Goal: Task Accomplishment & Management: Manage account settings

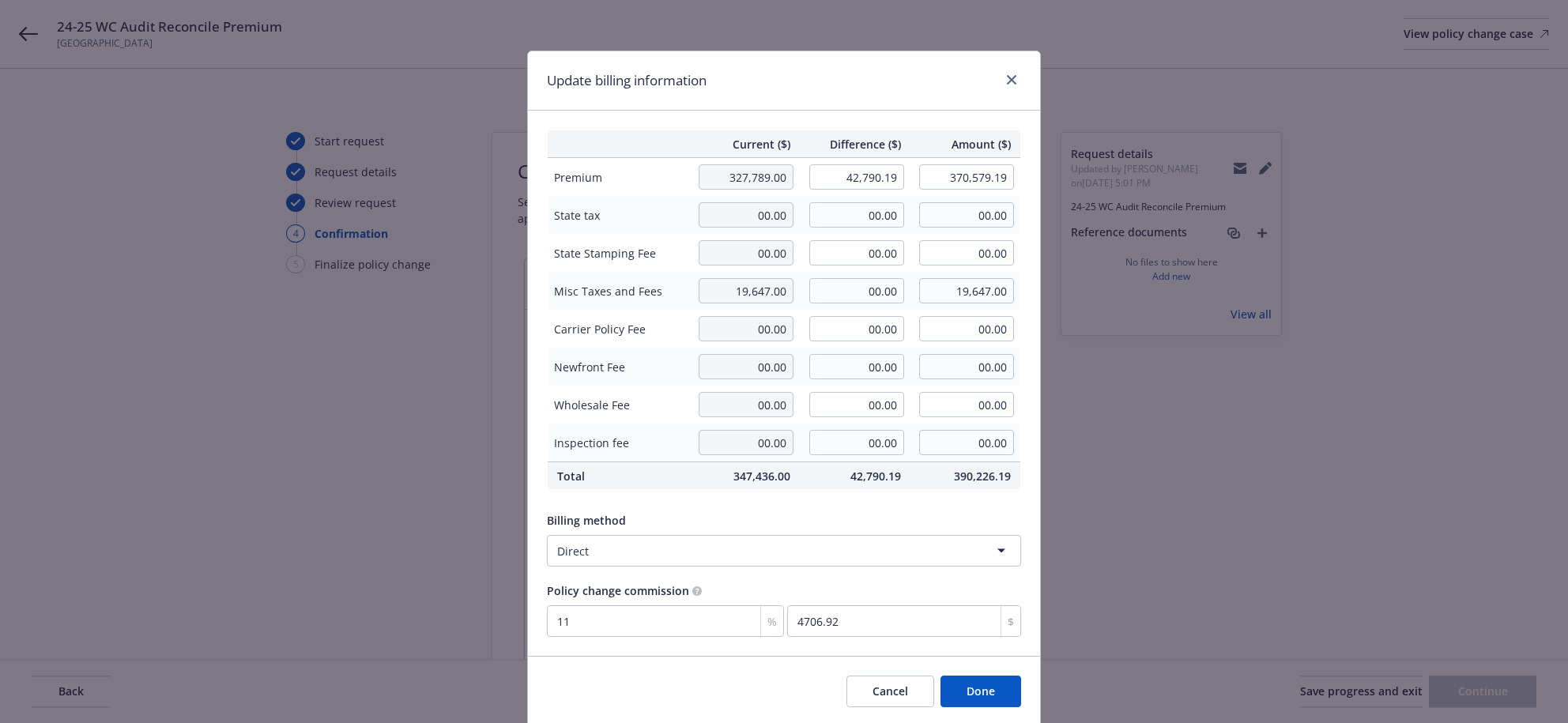
select select "ACCEPTED"
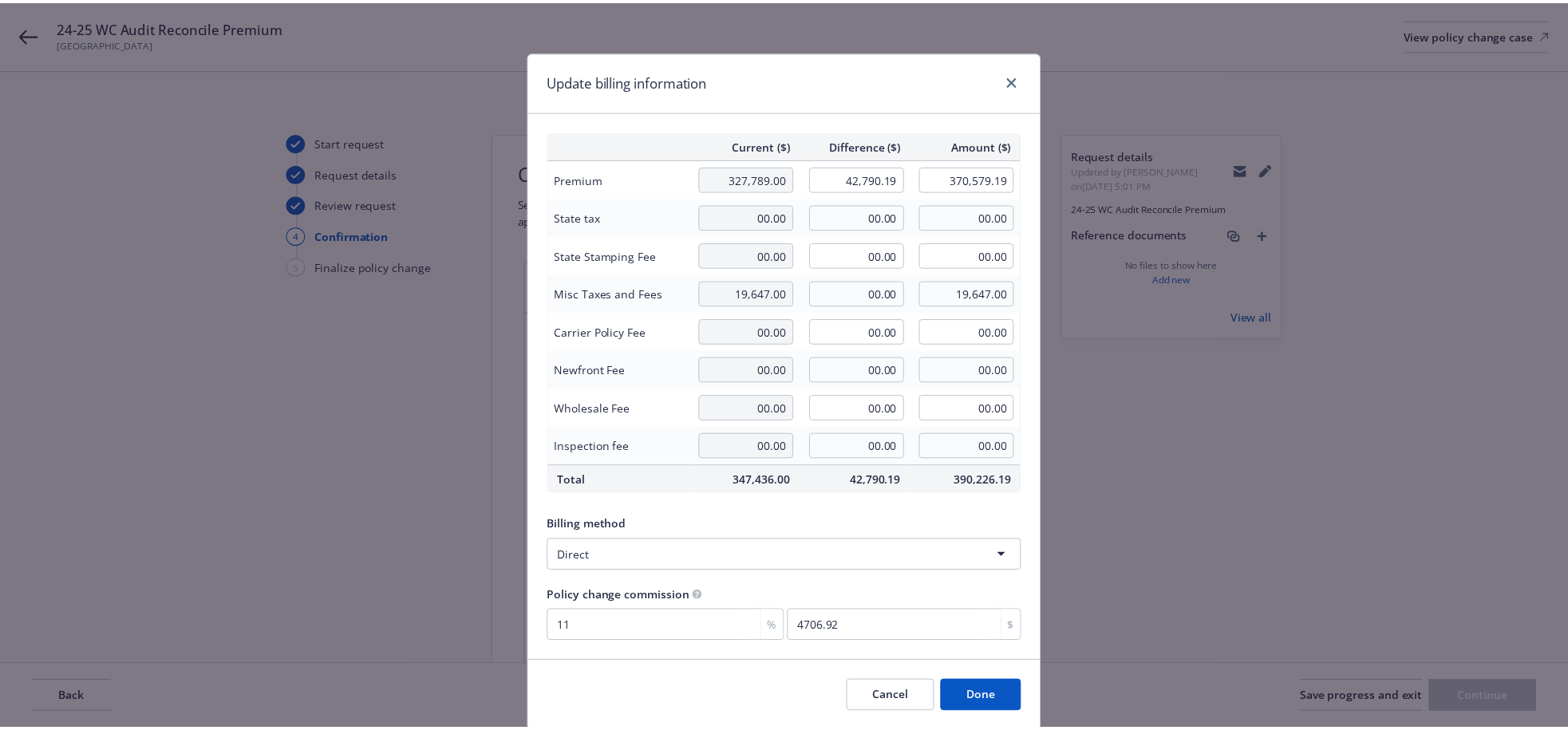
scroll to position [112, 0]
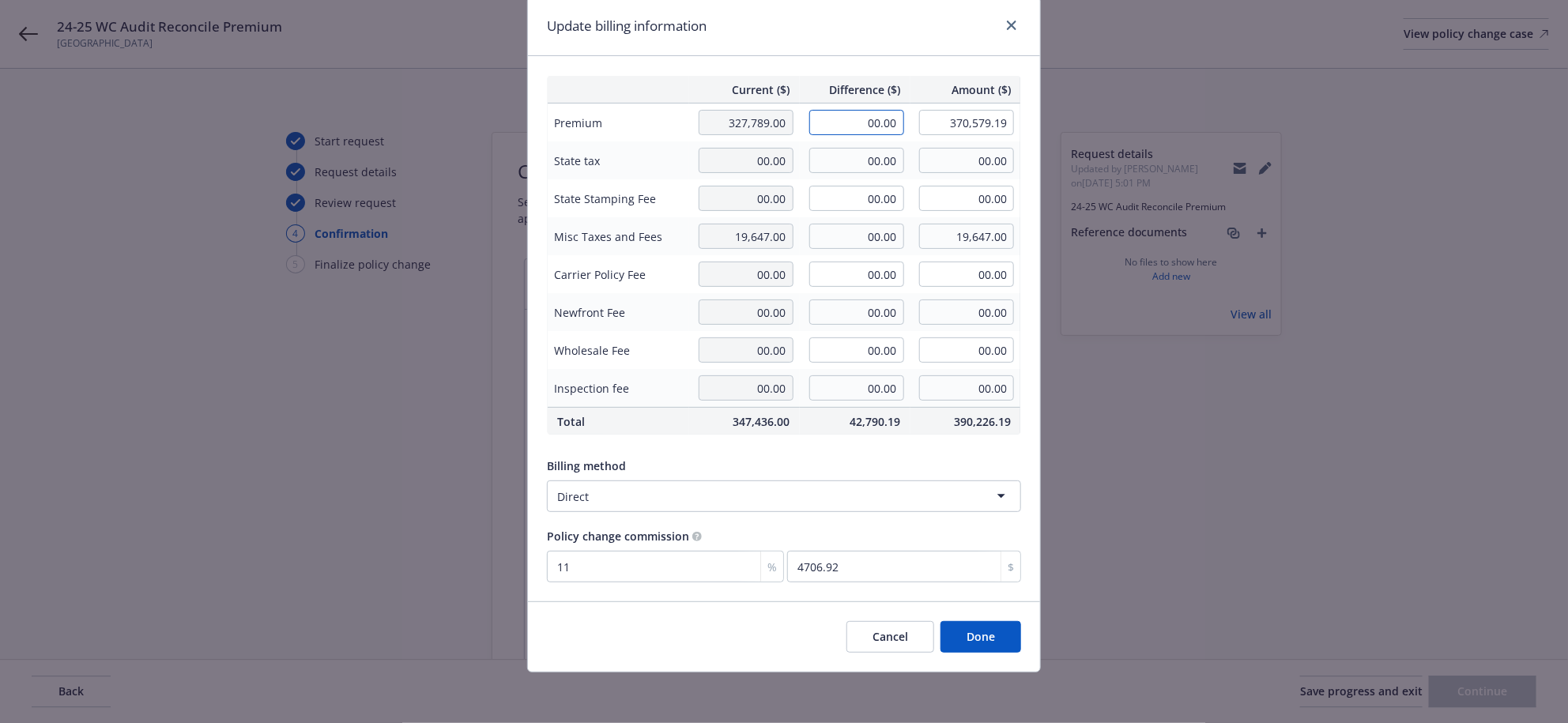
click at [866, 110] on input "42,790.19" at bounding box center [857, 122] width 95 height 25
type input "42,789.00"
type input "370,578.00"
type input "4706.79"
click at [996, 643] on button "Done" at bounding box center [980, 637] width 80 height 32
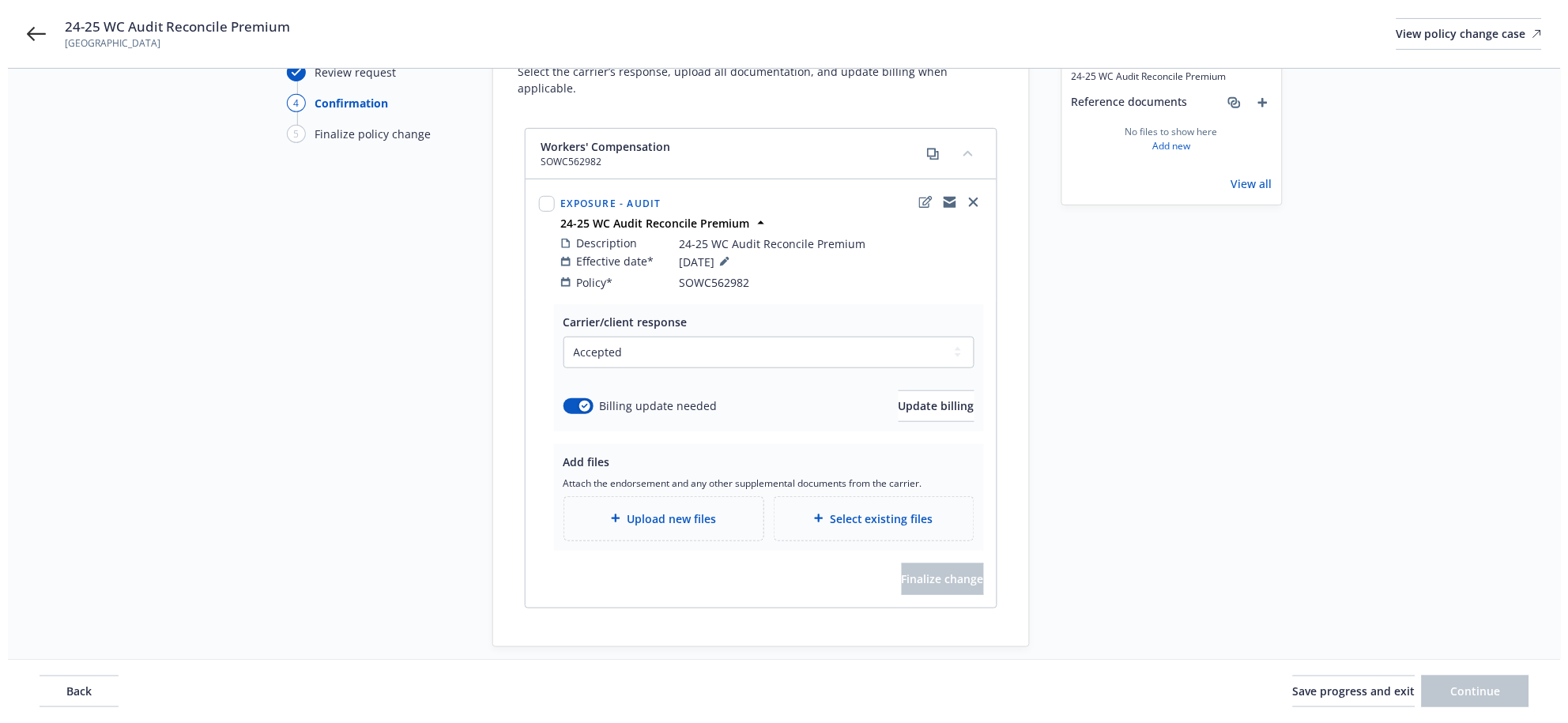
scroll to position [214, 0]
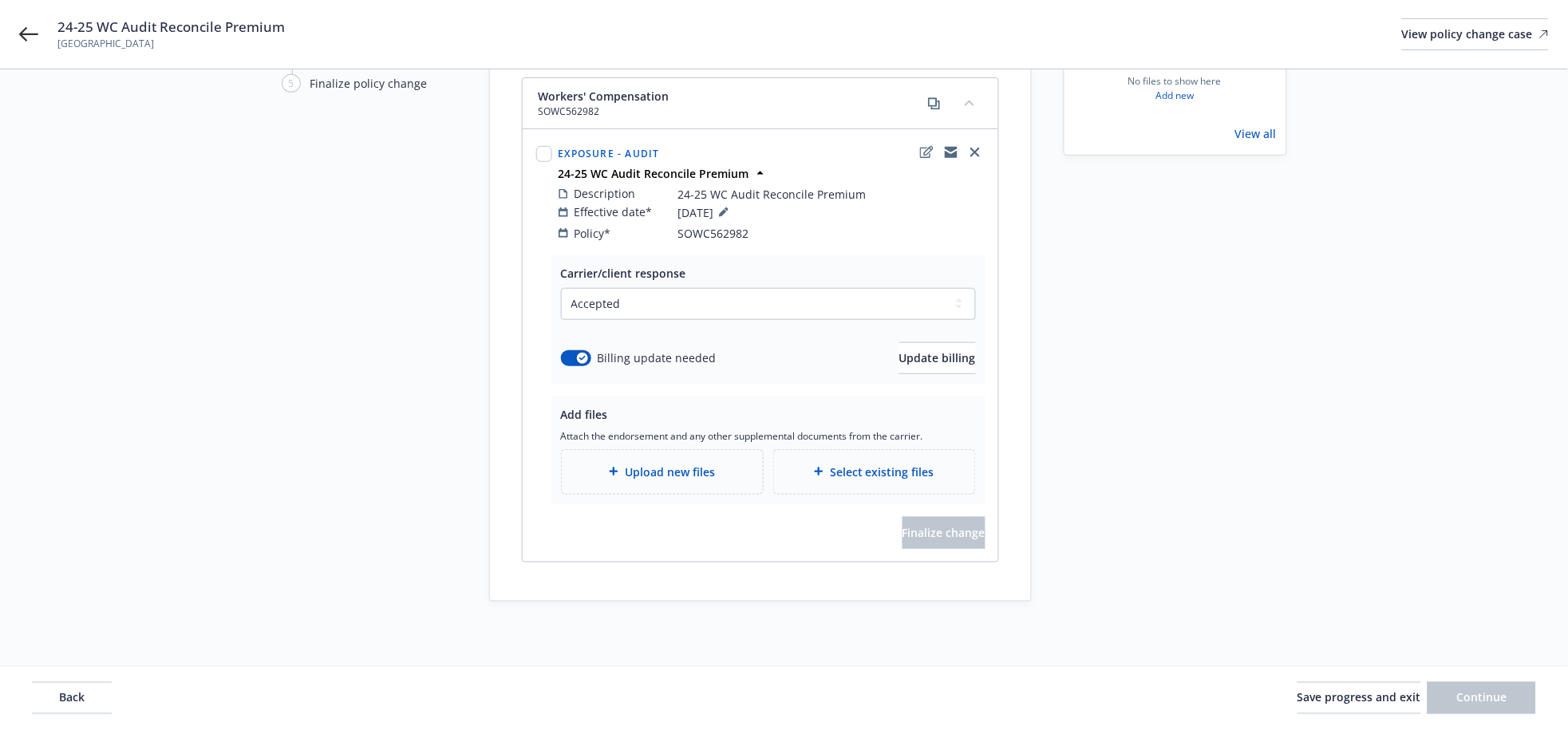
click at [617, 464] on div "Upload new files" at bounding box center [662, 472] width 176 height 18
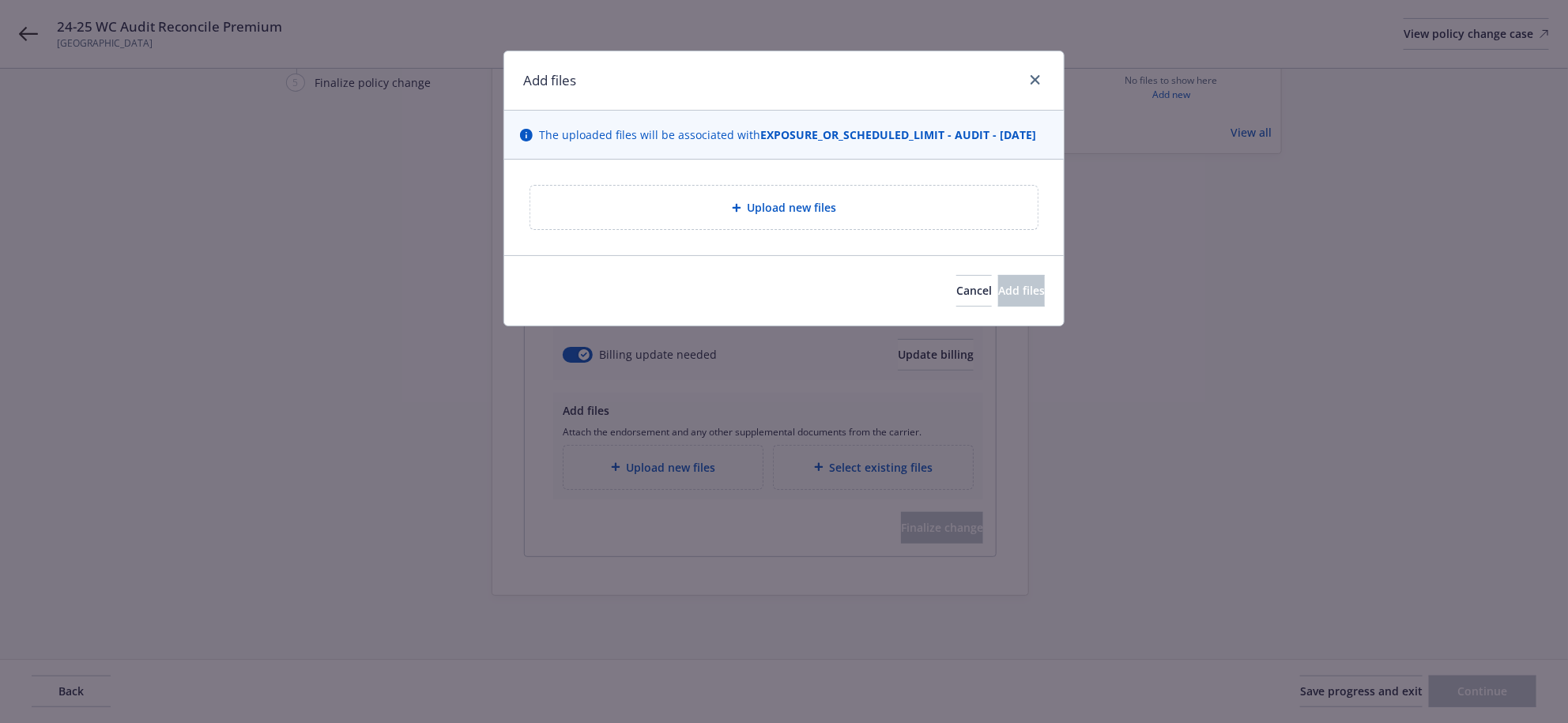
click at [756, 229] on div "Upload new files" at bounding box center [784, 208] width 507 height 43
type textarea "x"
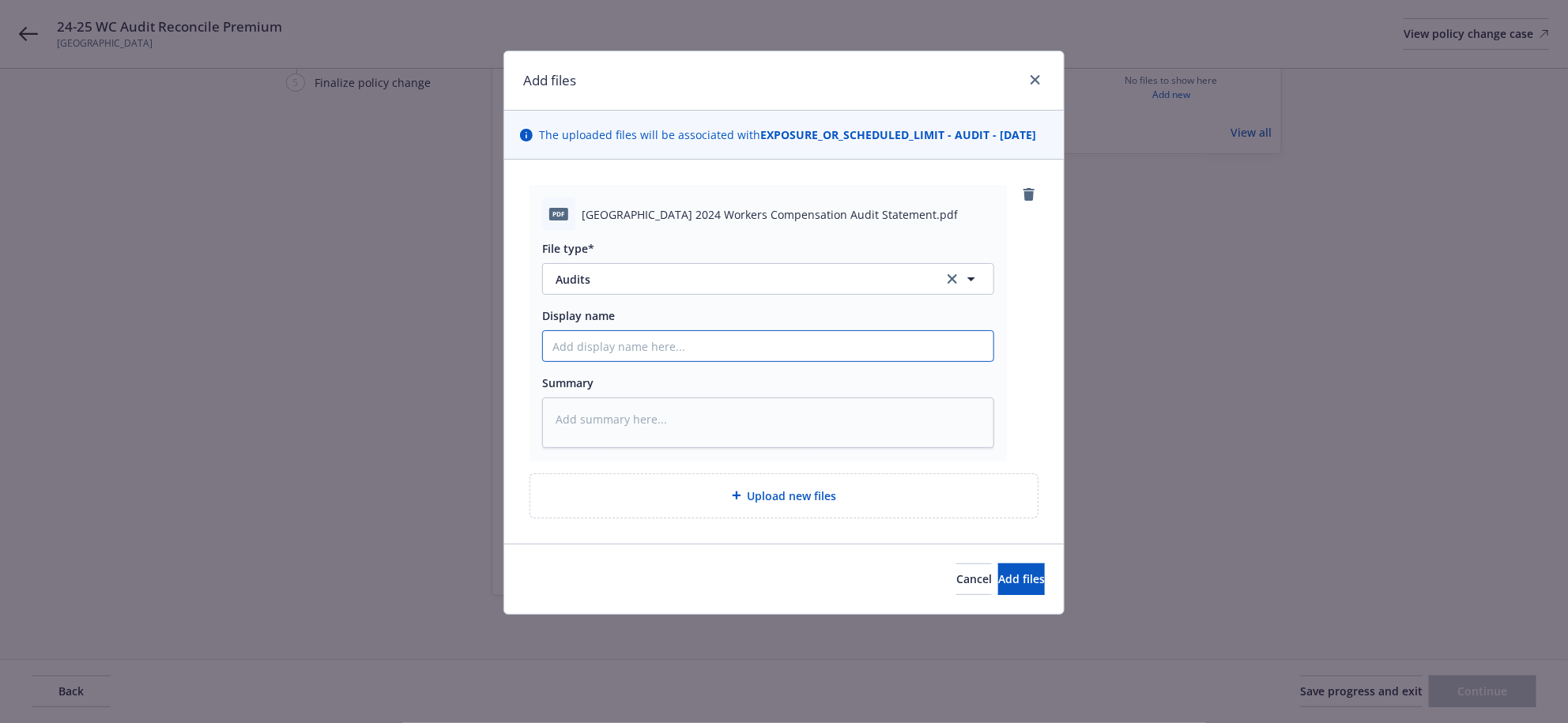
click at [730, 361] on input "Display name" at bounding box center [768, 346] width 451 height 30
type input "delete"
click at [998, 586] on span "Add files" at bounding box center [1021, 578] width 47 height 15
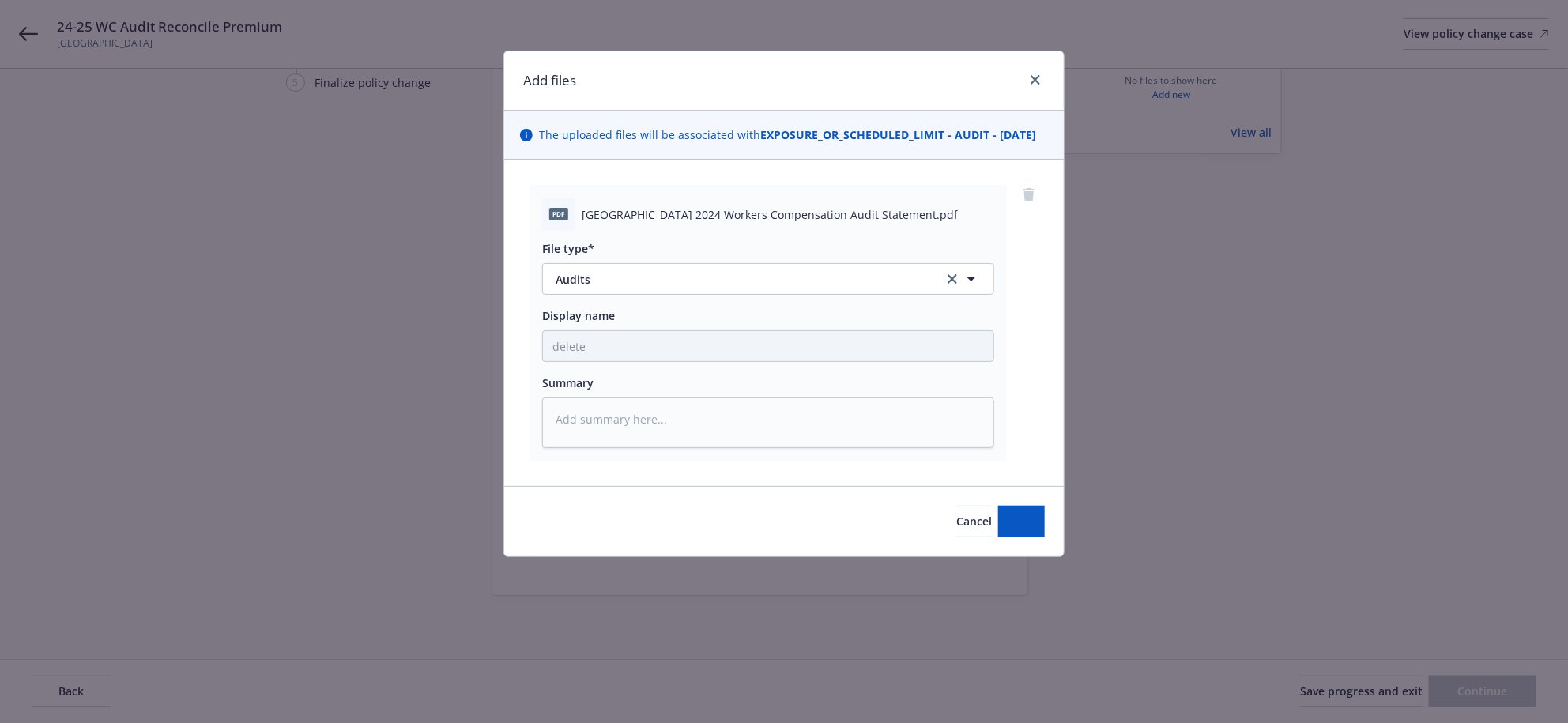
type textarea "x"
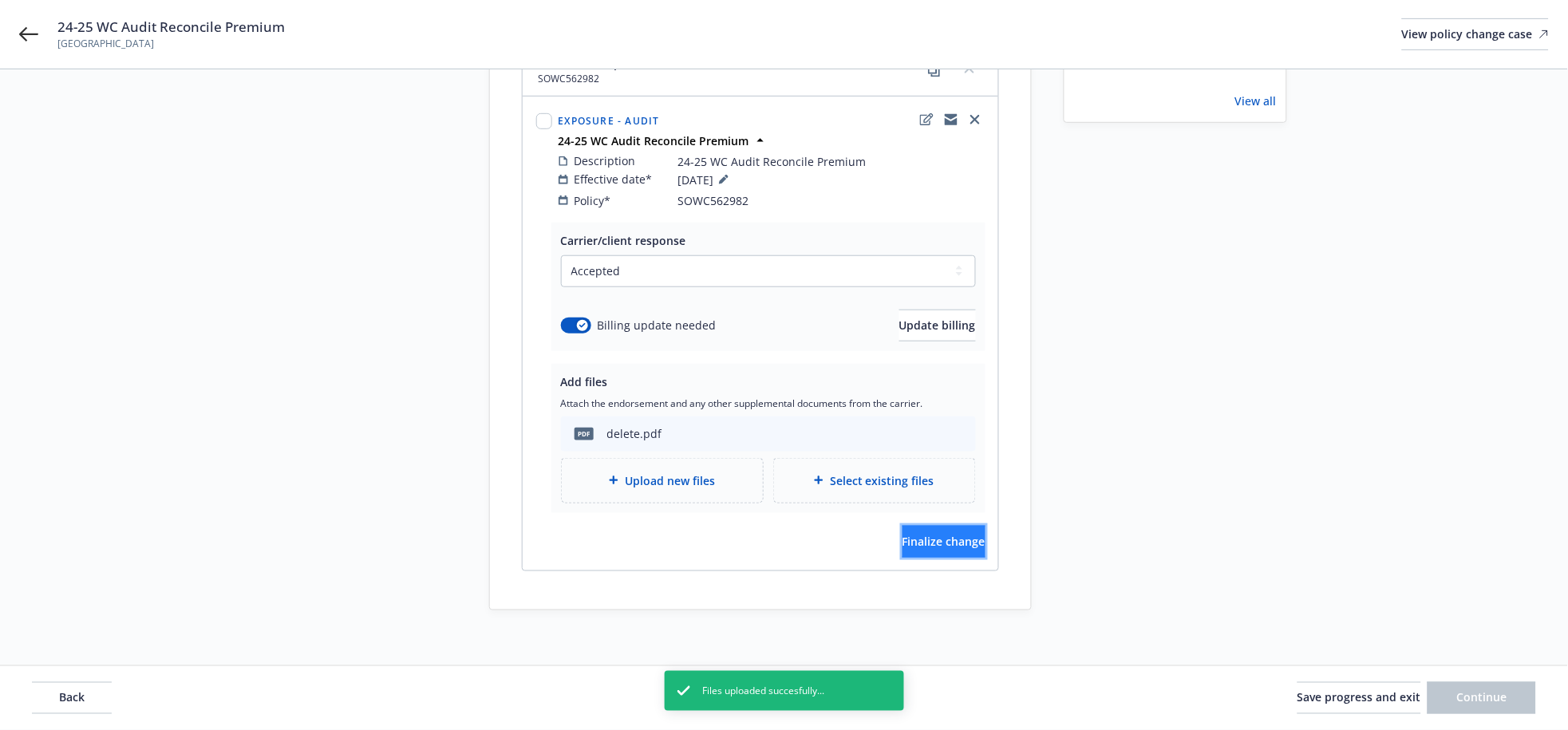
click at [912, 548] on span "Finalize change" at bounding box center [943, 541] width 83 height 15
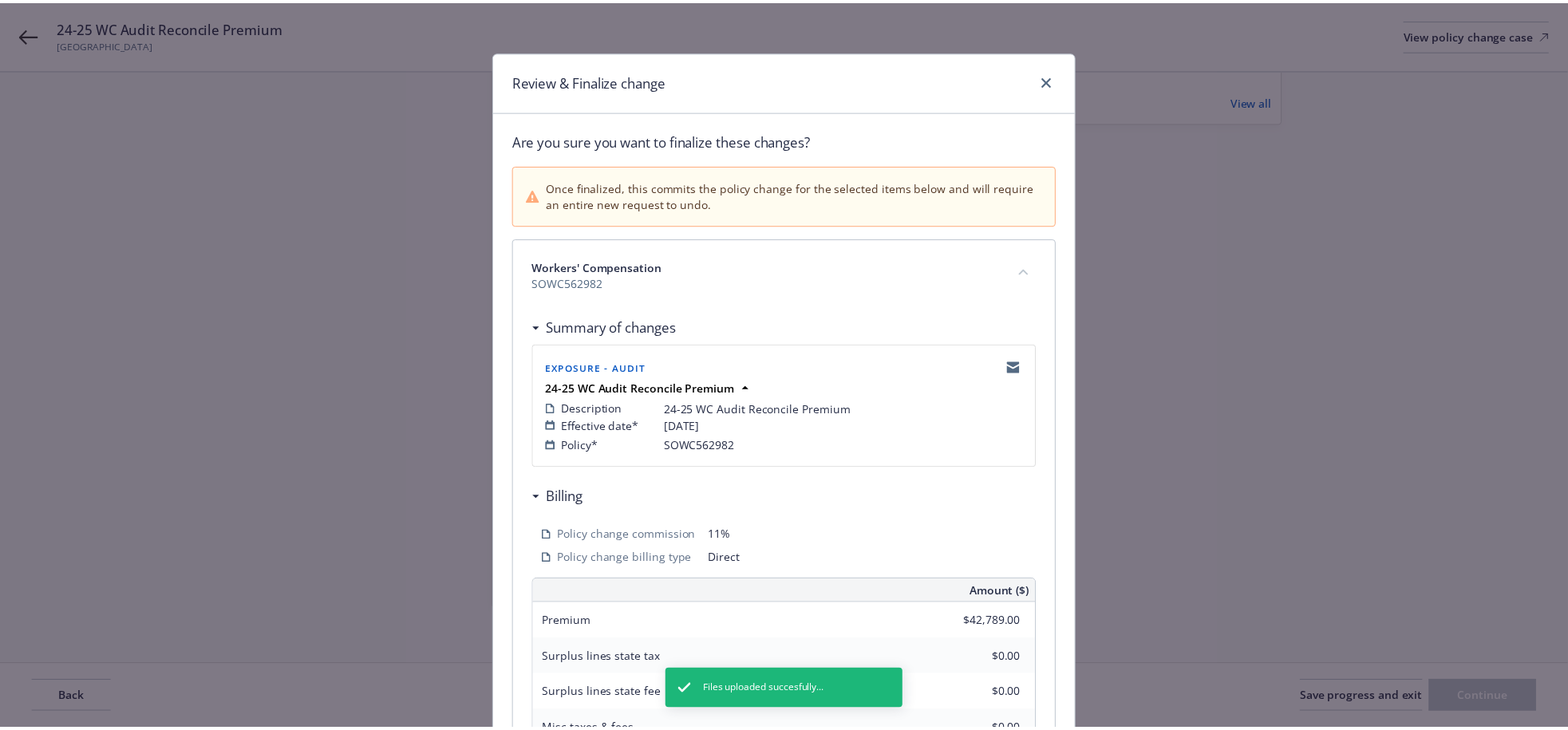
scroll to position [456, 0]
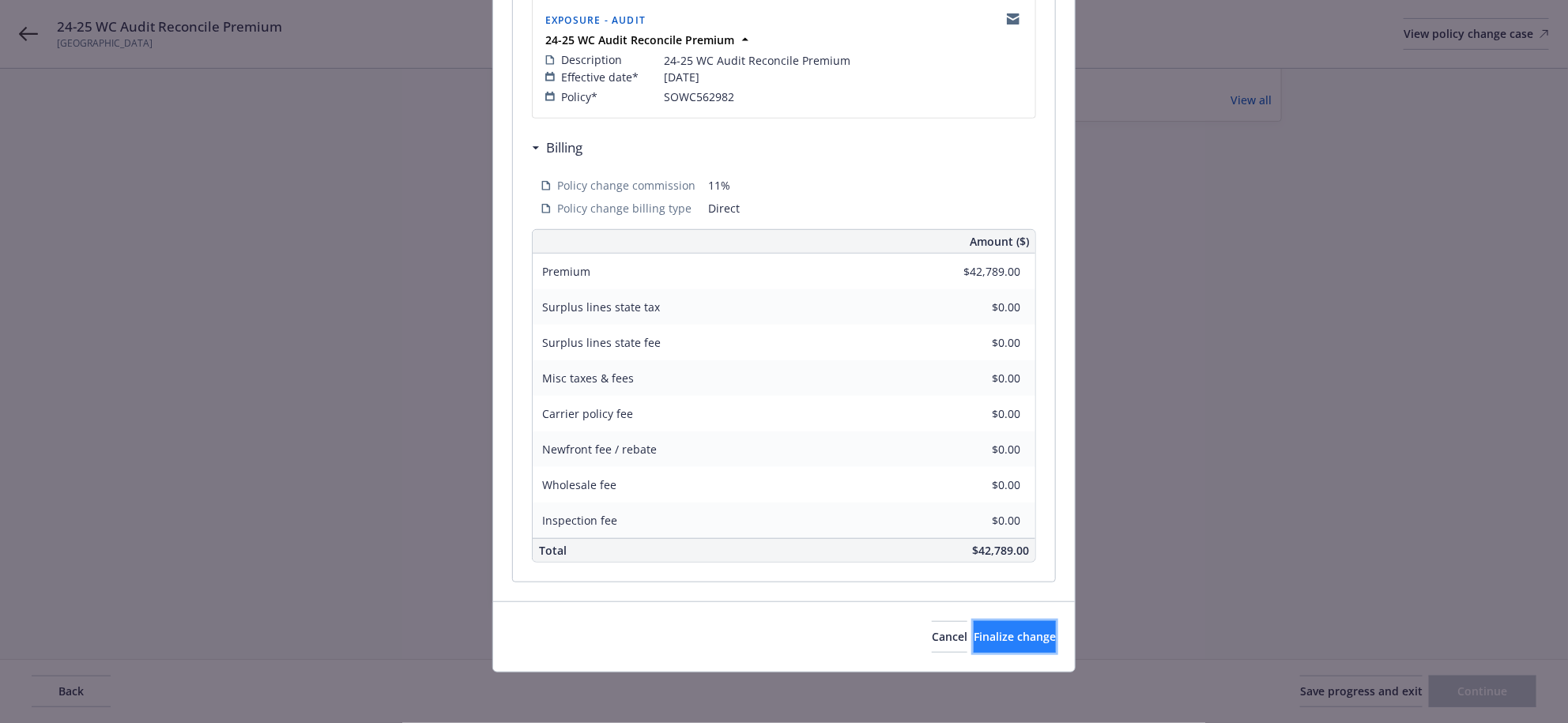
click at [1001, 637] on span "Finalize change" at bounding box center [1014, 636] width 82 height 15
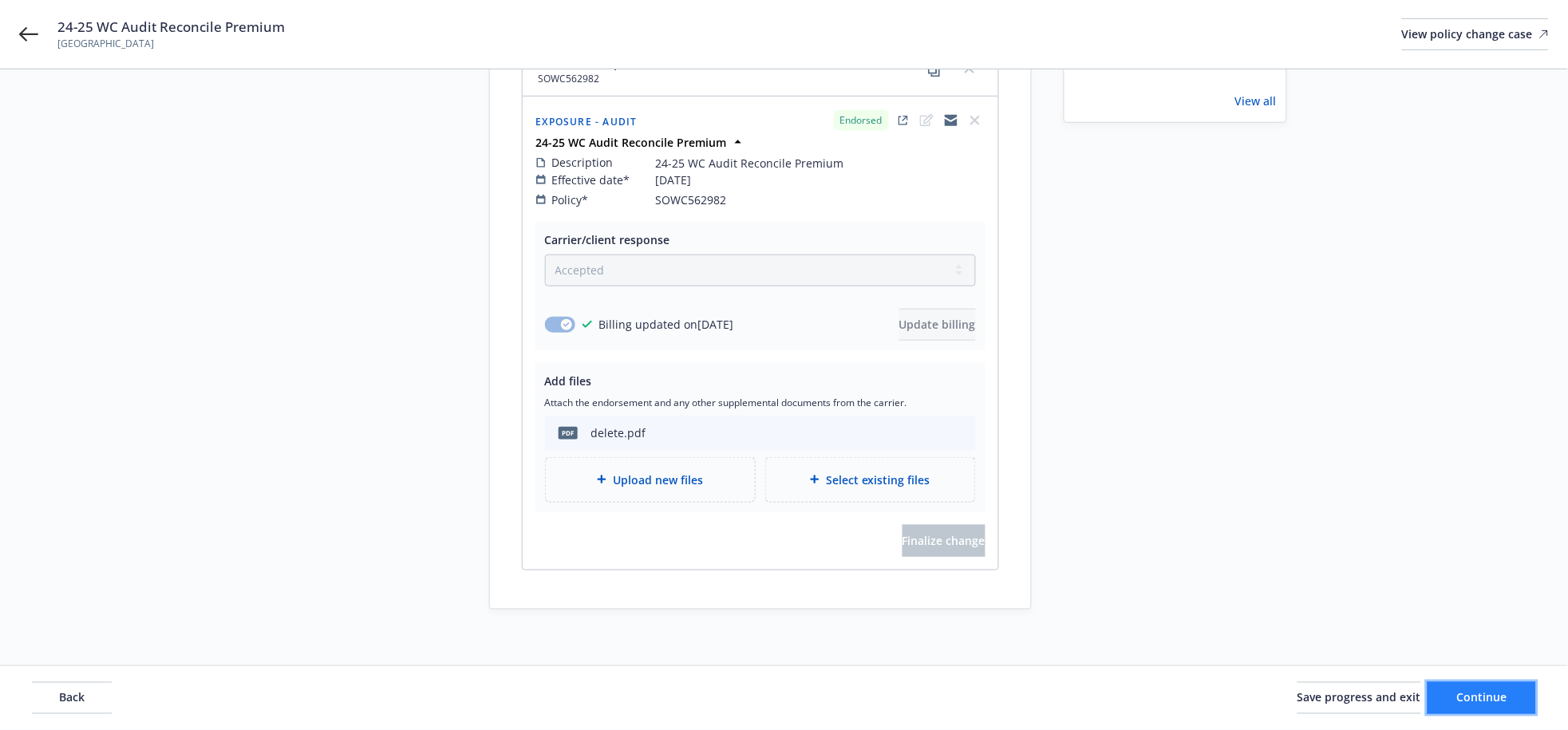
click at [1469, 694] on span "Continue" at bounding box center [1482, 697] width 51 height 15
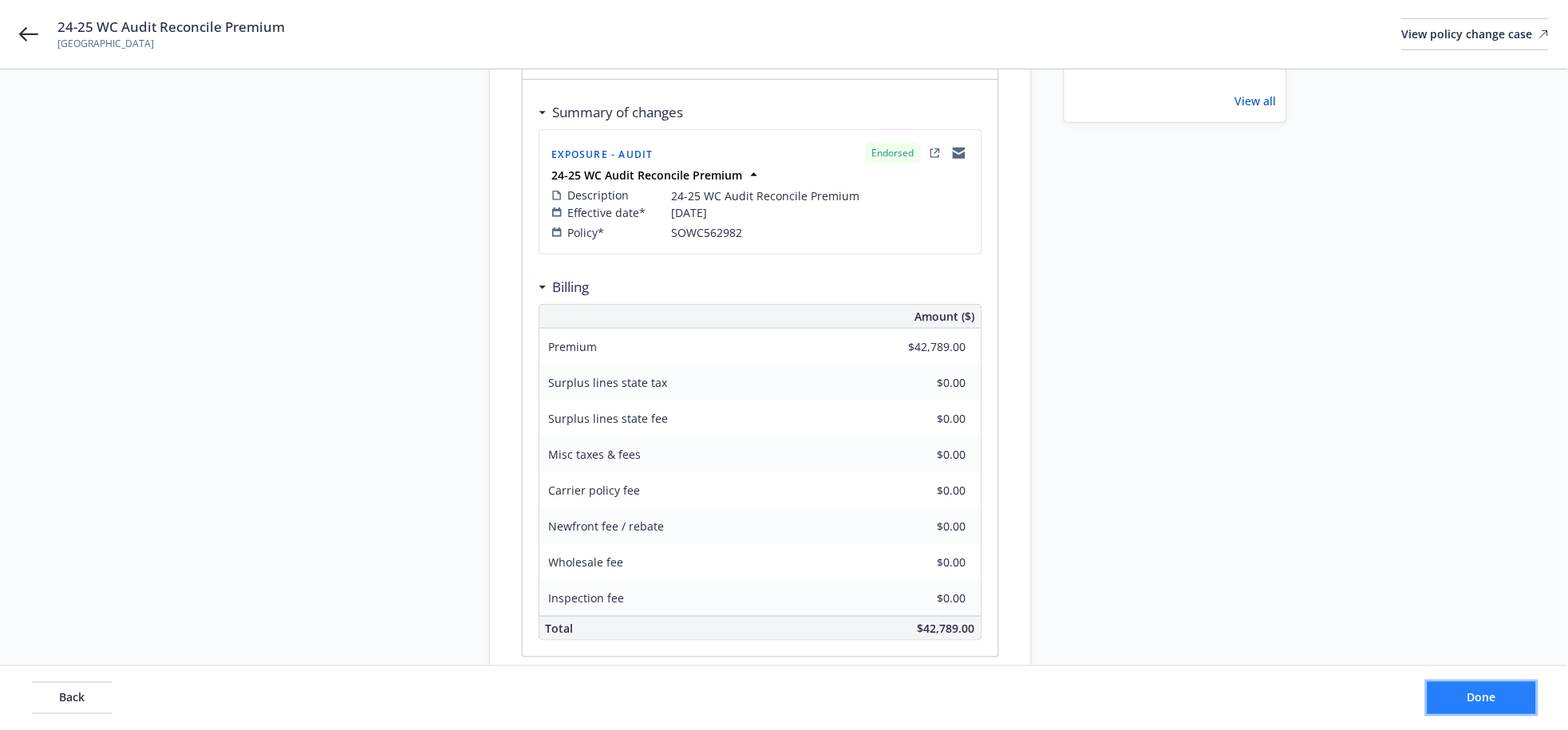
click at [1427, 685] on button "Done" at bounding box center [1482, 698] width 108 height 32
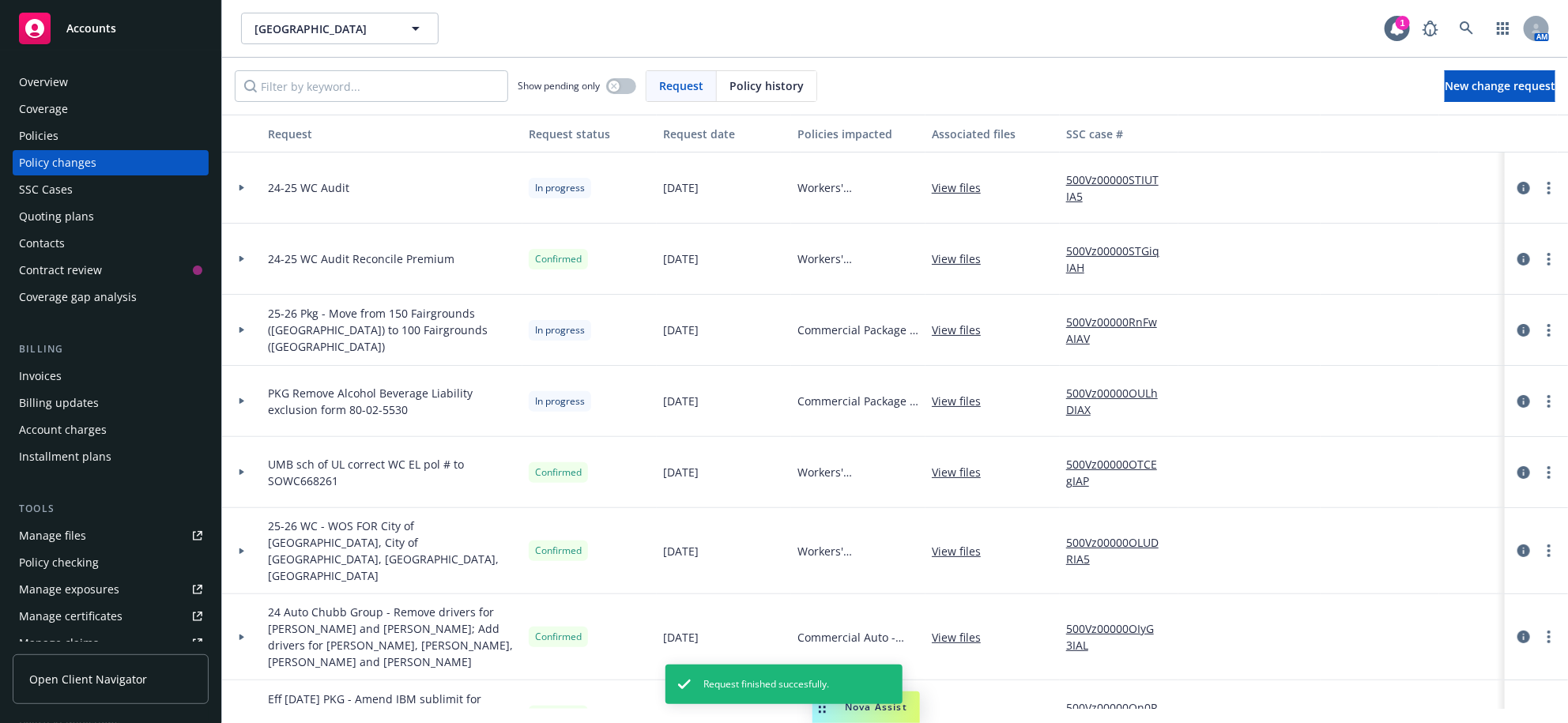
click at [239, 190] on icon at bounding box center [241, 188] width 6 height 5
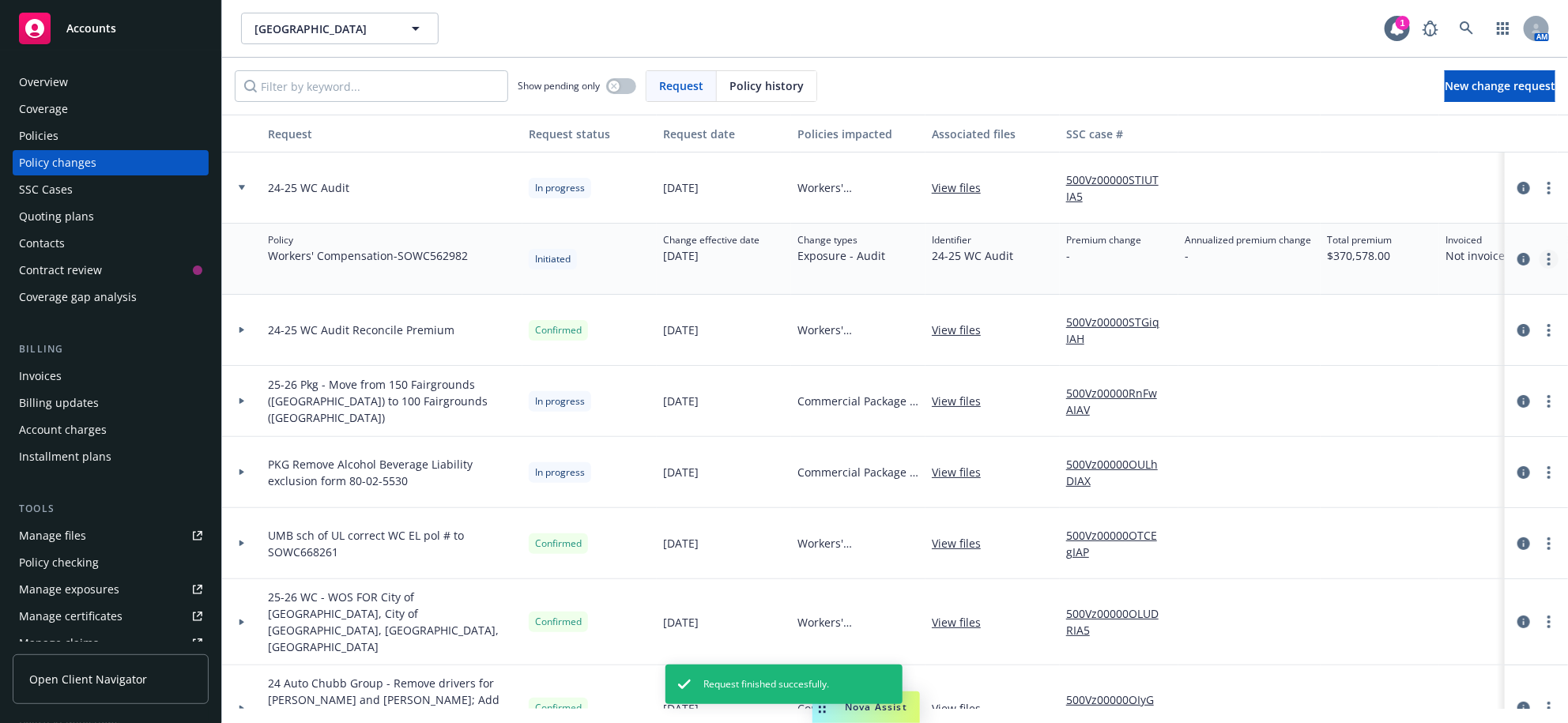
click at [1539, 269] on link "more" at bounding box center [1549, 259] width 19 height 19
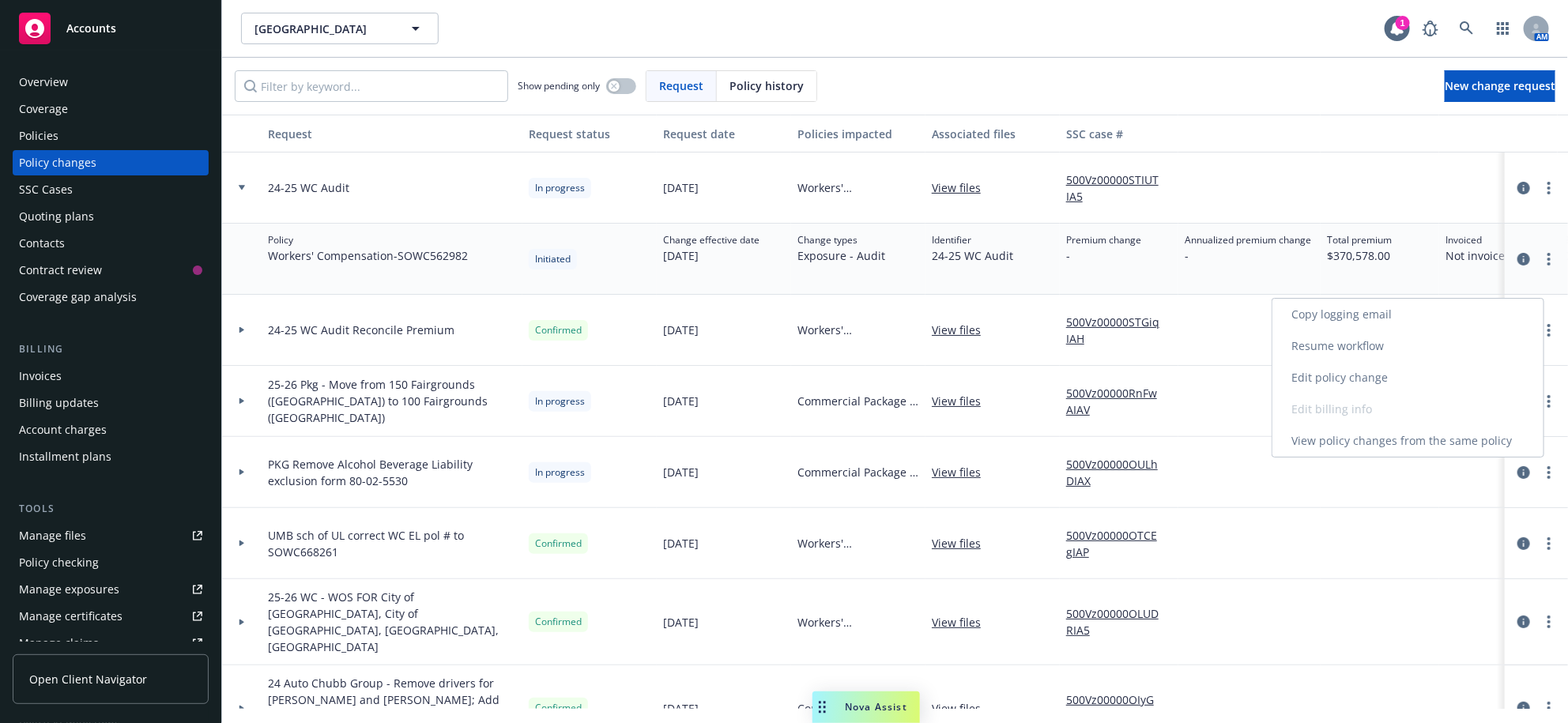
click at [1329, 350] on link "Resume workflow" at bounding box center [1407, 346] width 271 height 32
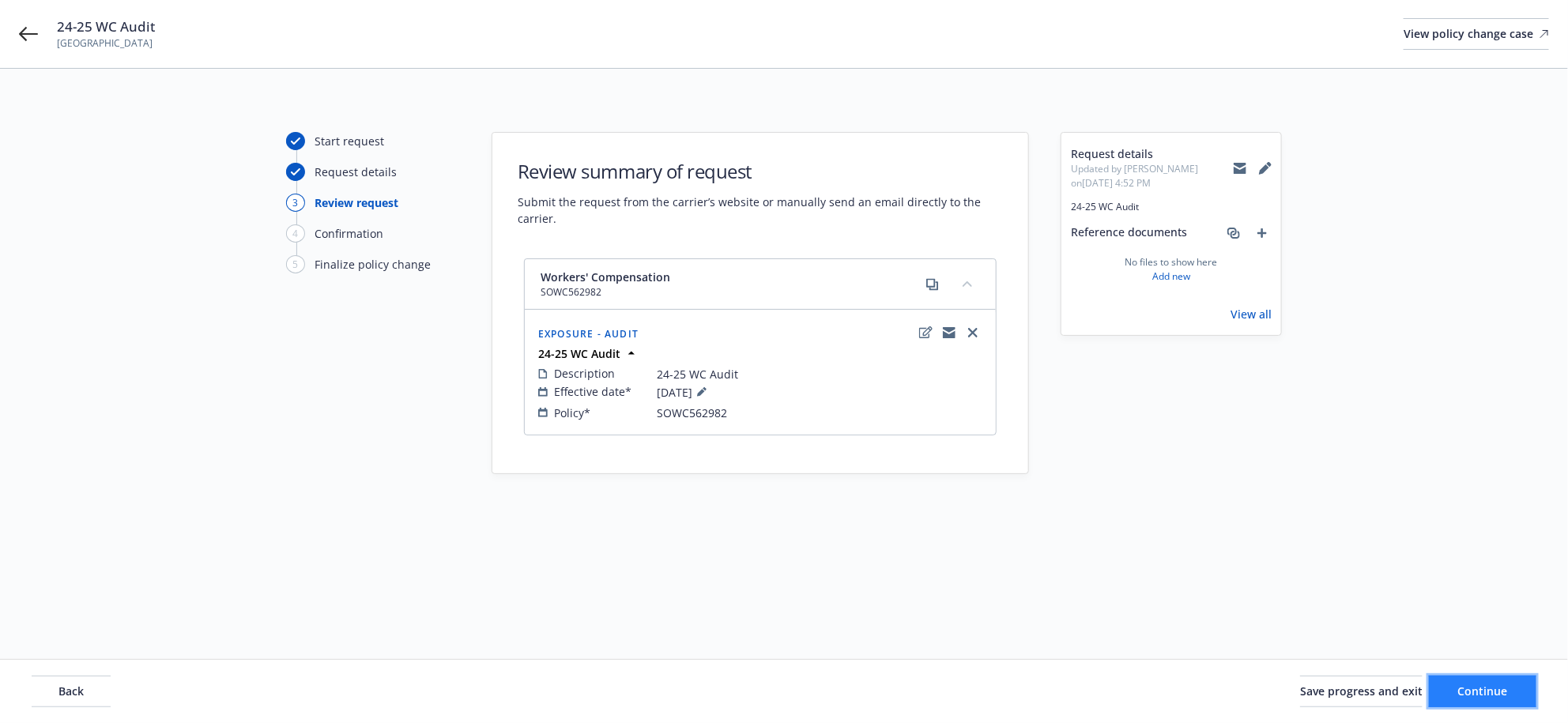
drag, startPoint x: 1506, startPoint y: 693, endPoint x: 1493, endPoint y: 681, distance: 17.7
click at [1501, 689] on button "Continue" at bounding box center [1482, 691] width 107 height 32
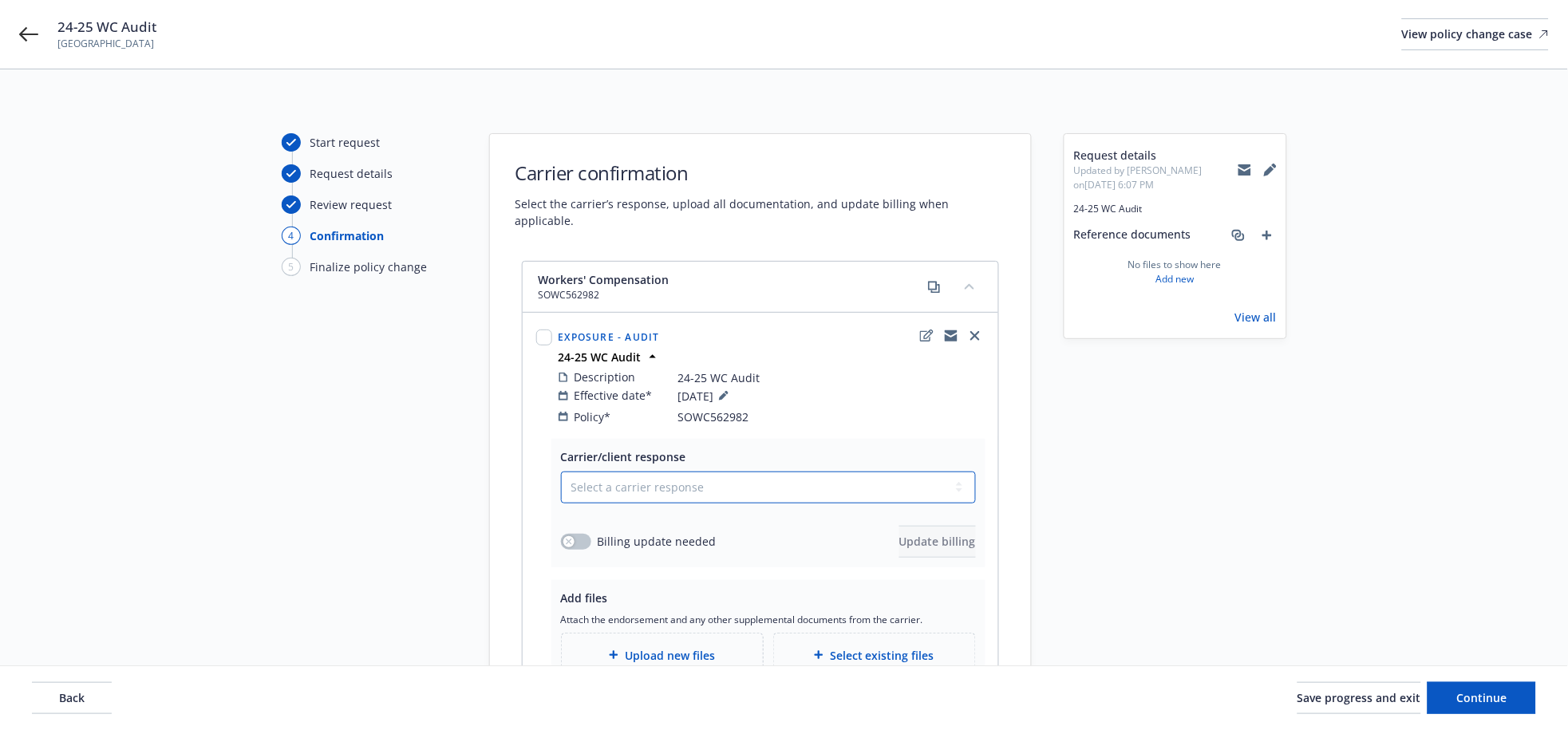
click at [689, 483] on select "Select a carrier response Accepted Accepted with revision No endorsement needed…" at bounding box center [768, 487] width 415 height 32
select select "ACCEPTED"
click at [577, 472] on select "Select a carrier response Accepted Accepted with revision No endorsement needed…" at bounding box center [768, 487] width 415 height 32
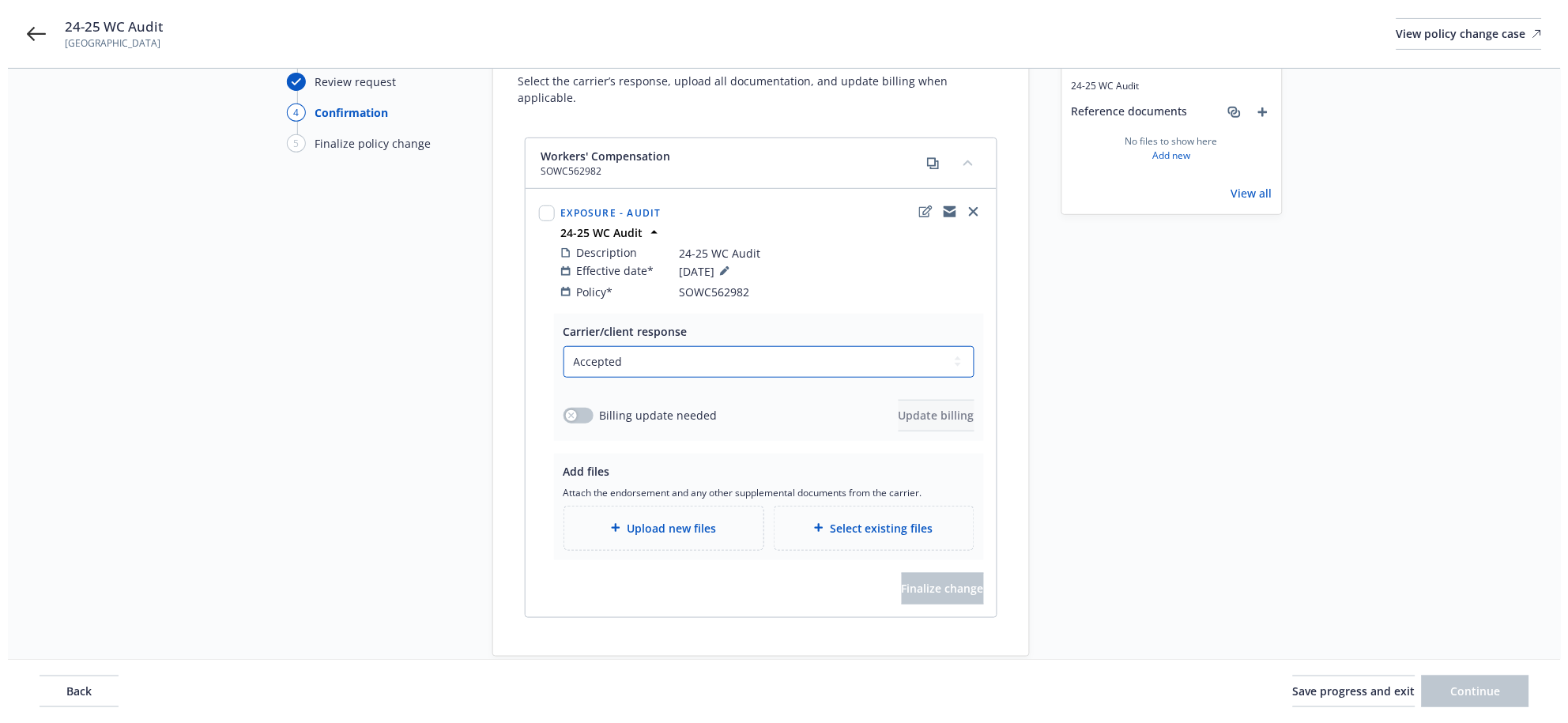
scroll to position [214, 0]
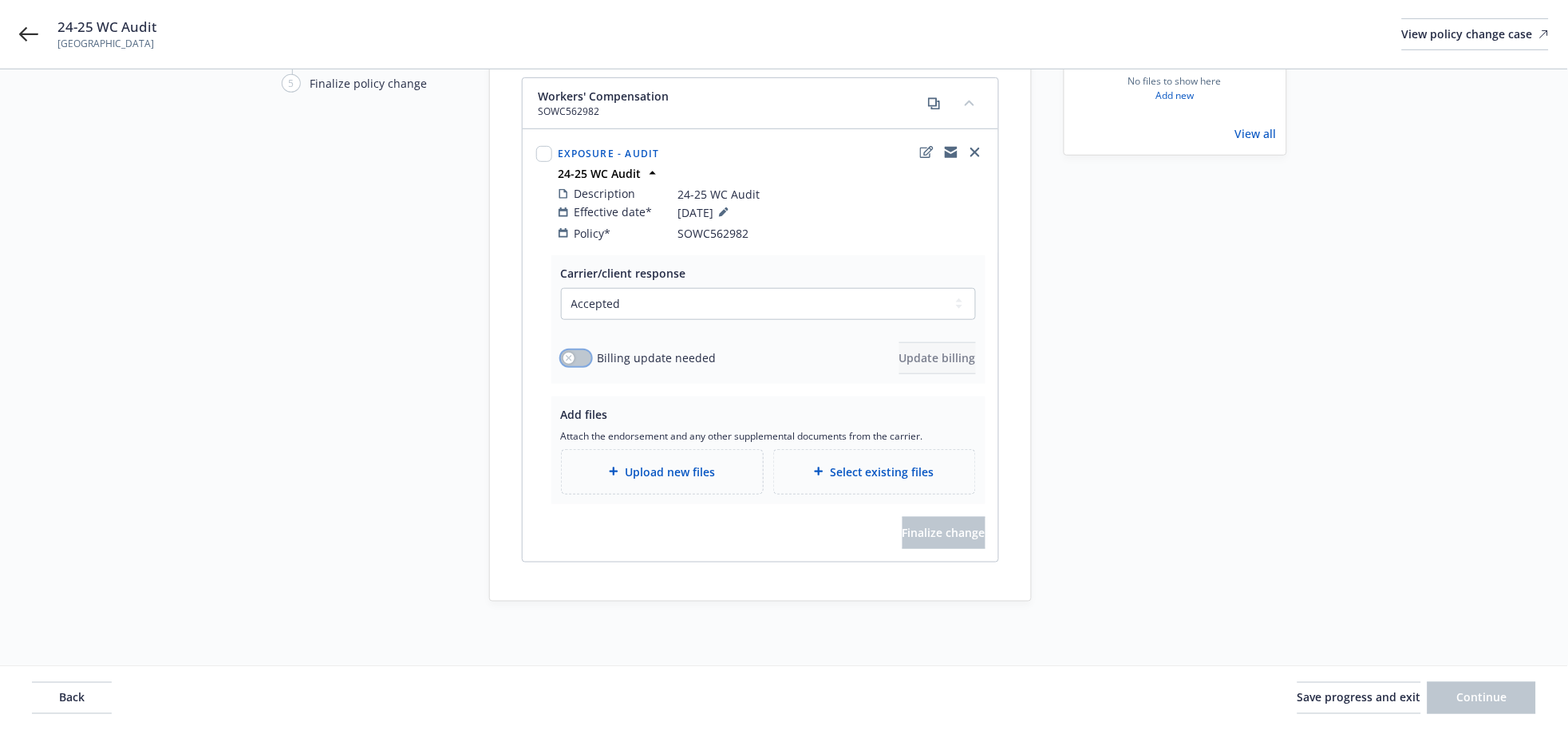
click at [591, 350] on button "button" at bounding box center [576, 358] width 31 height 16
click at [899, 342] on button "Update billing" at bounding box center [937, 358] width 77 height 32
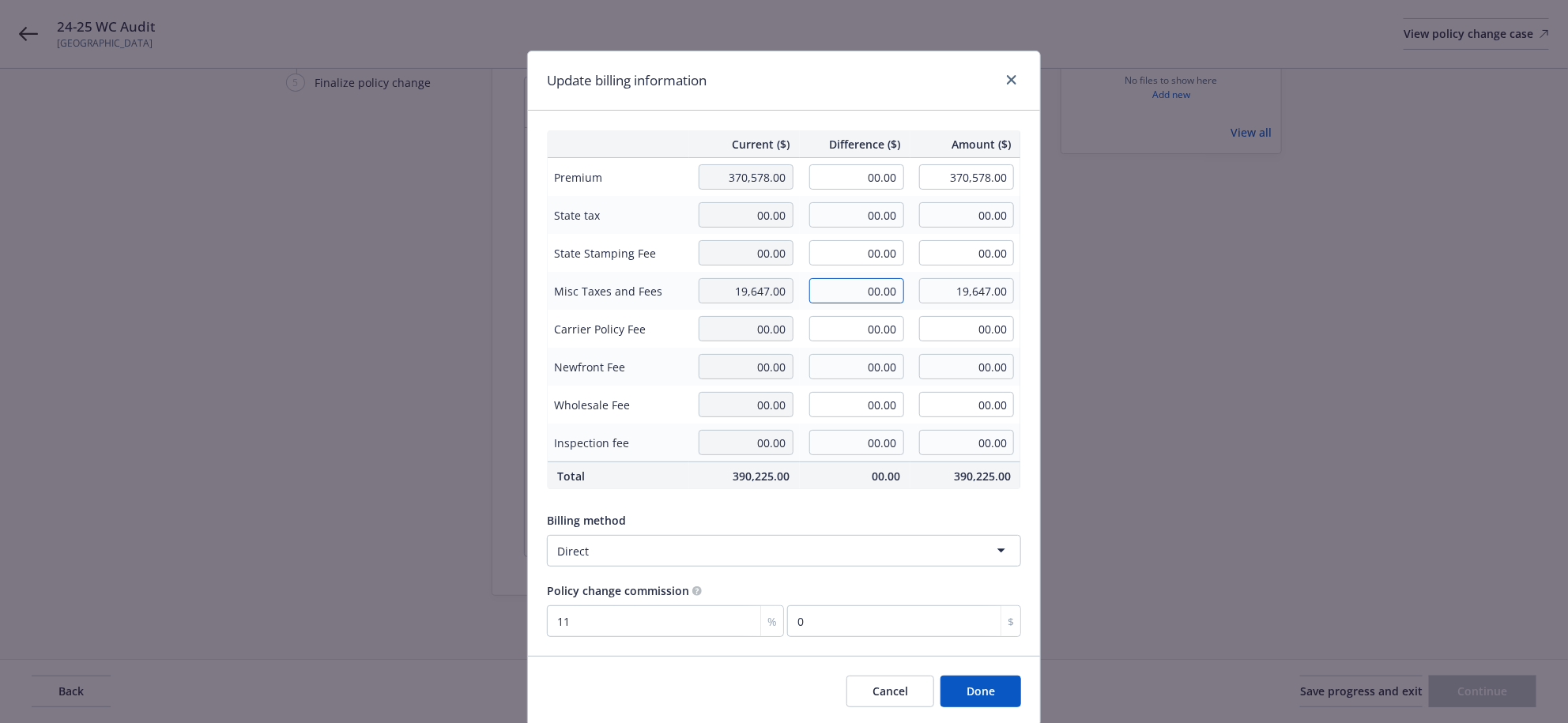
click at [861, 300] on input "00.00" at bounding box center [857, 290] width 95 height 25
type input "1,598.00"
type input "21,245.00"
click at [860, 189] on input "00.00" at bounding box center [857, 176] width 95 height 25
type input "-19,413.00"
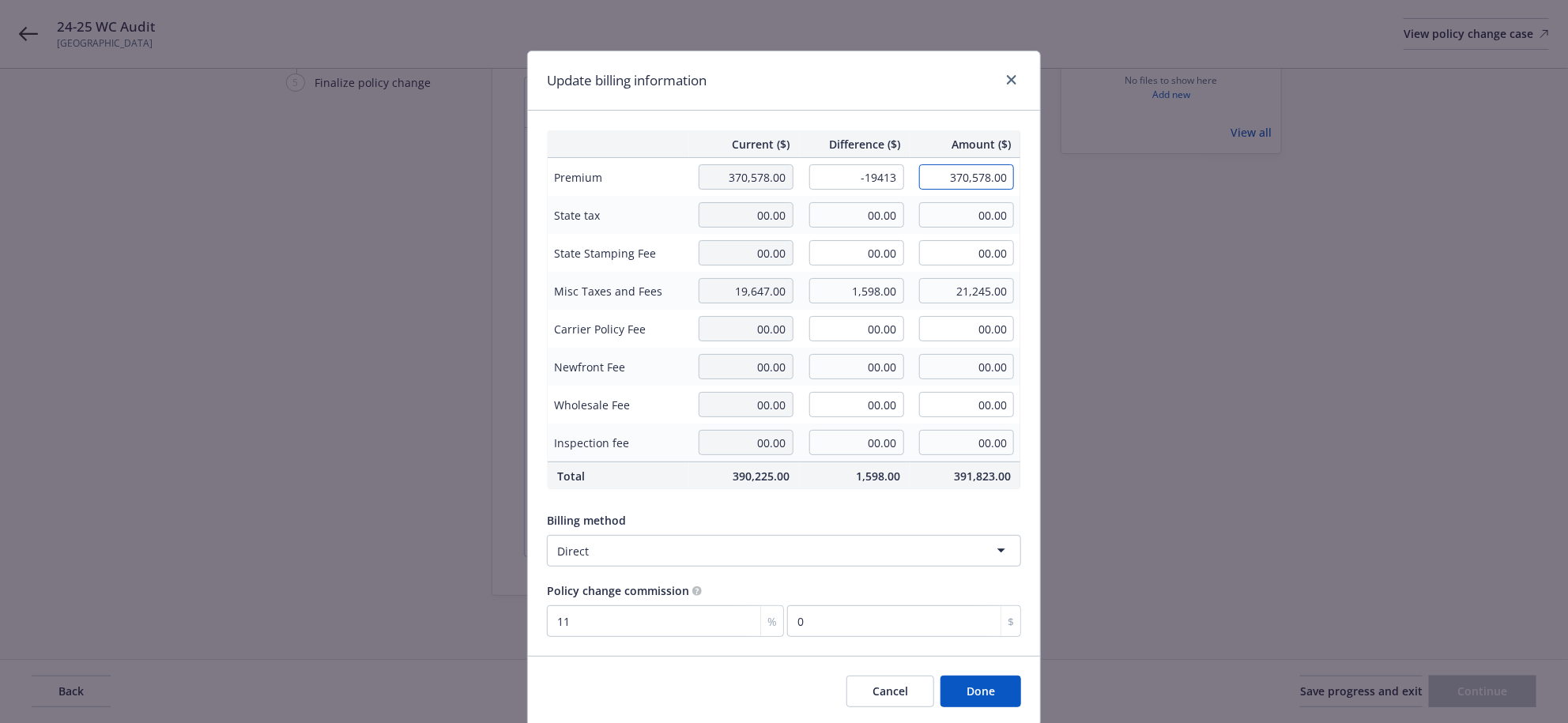
type input "351,165.00"
type input "-2135.43"
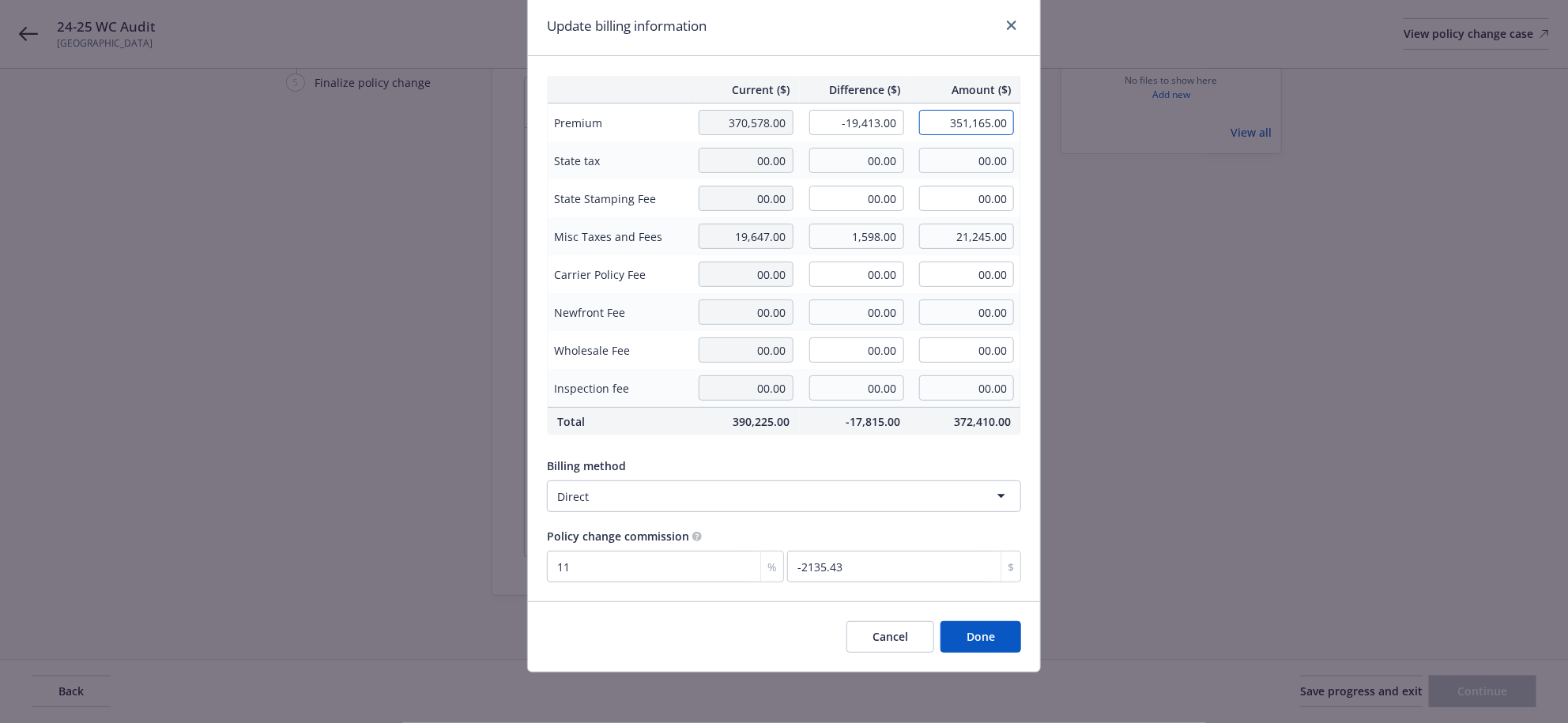
scroll to position [111, 0]
click at [985, 624] on button "Done" at bounding box center [980, 637] width 80 height 32
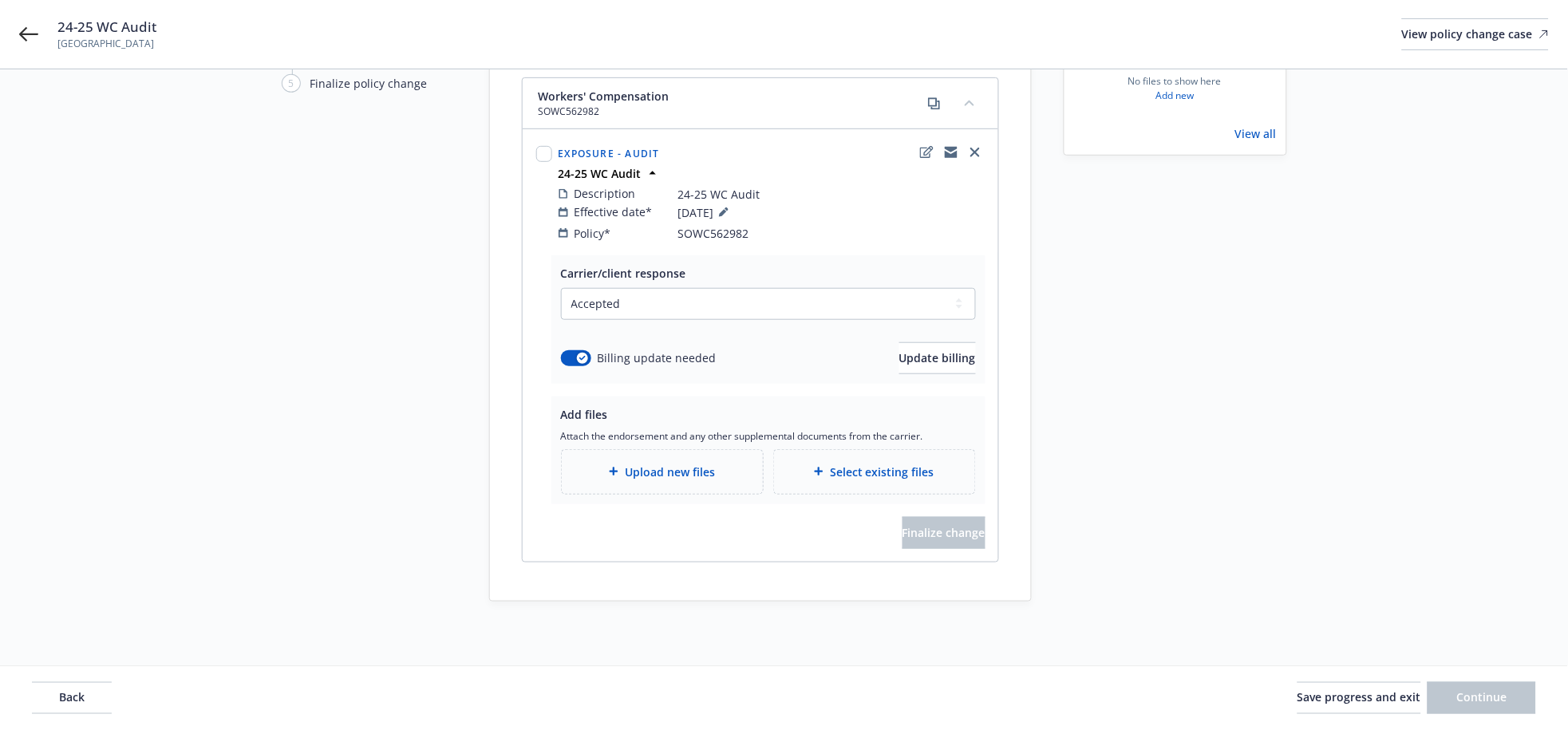
click at [674, 464] on span "Upload new files" at bounding box center [669, 472] width 90 height 17
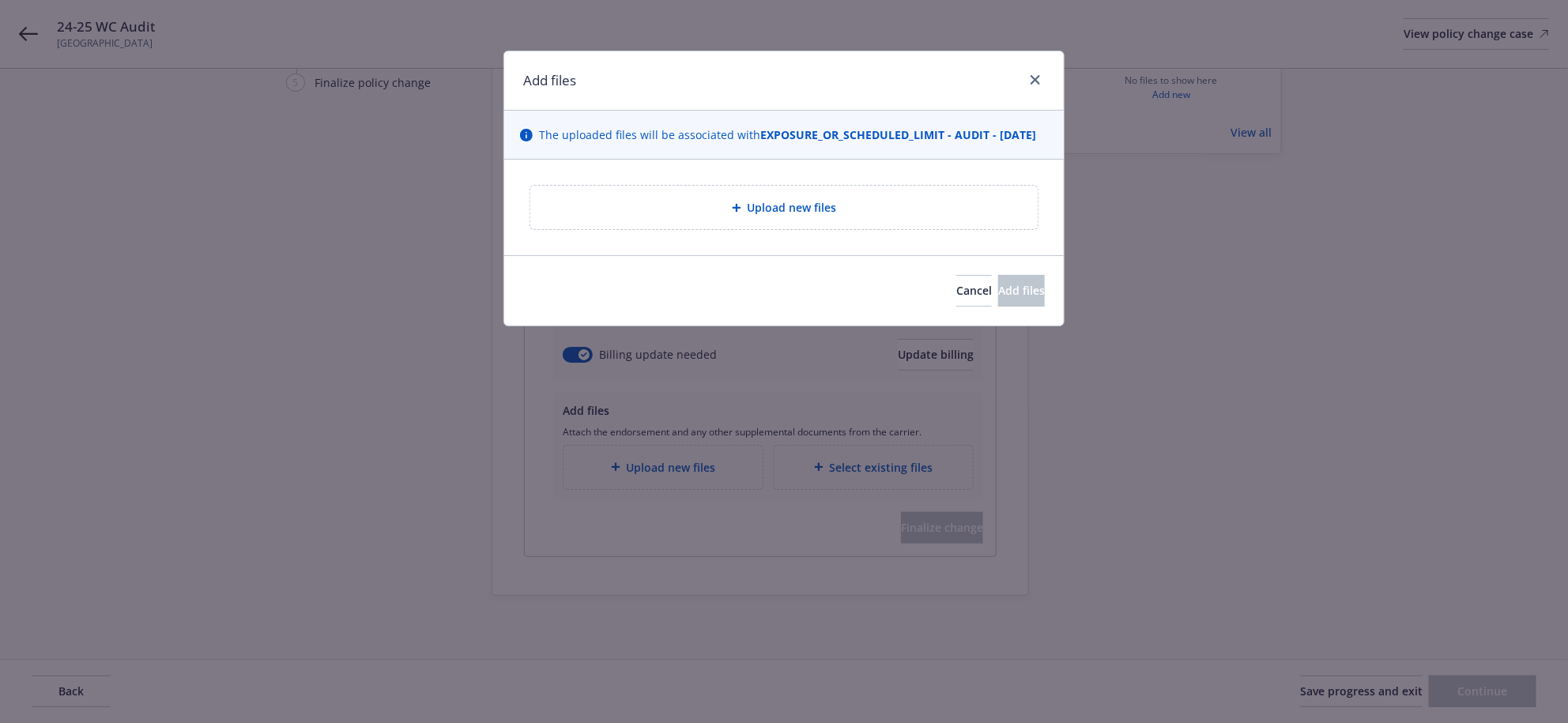
click at [744, 229] on div "Upload new files" at bounding box center [784, 208] width 507 height 43
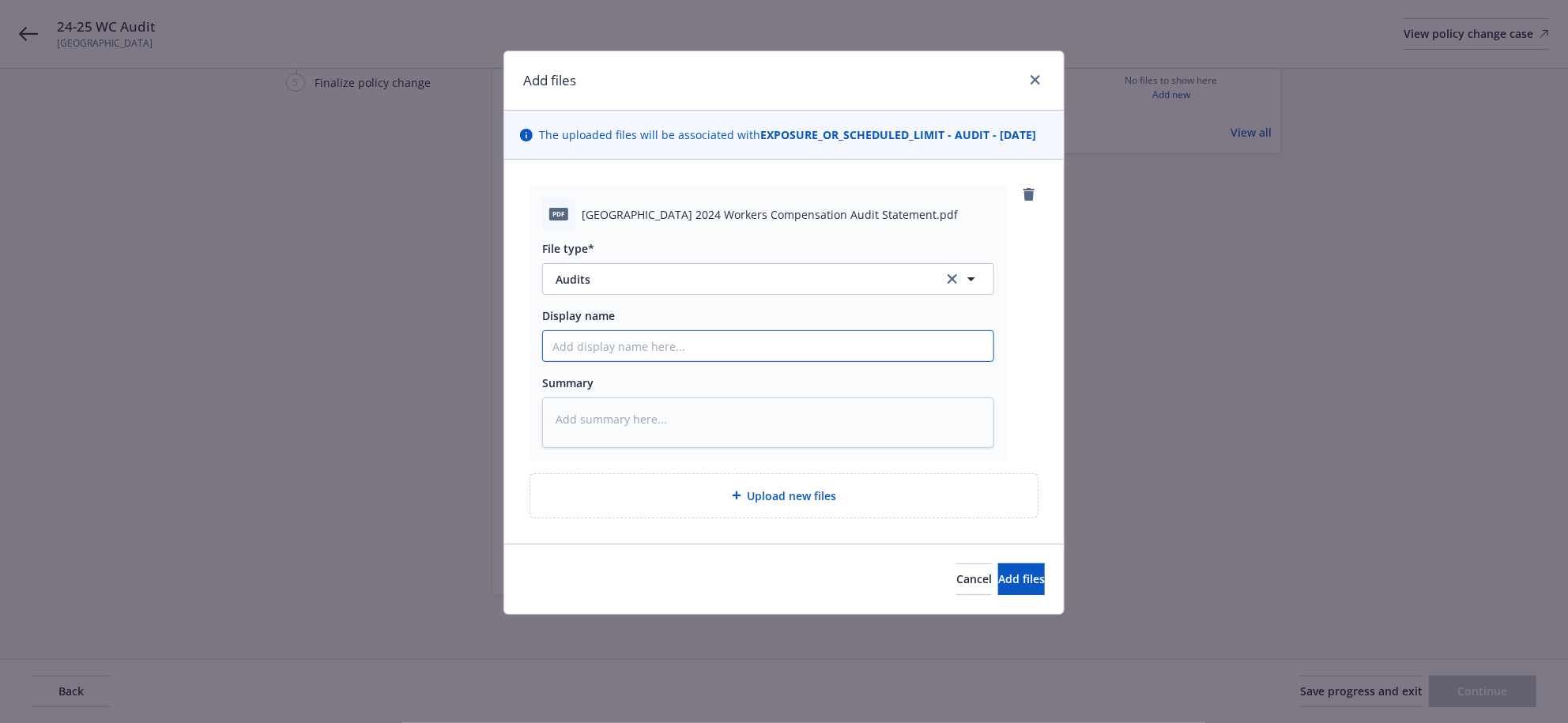
click at [637, 361] on input "Display name" at bounding box center [768, 346] width 451 height 30
type textarea "x"
type input "2"
type textarea "x"
type input "24"
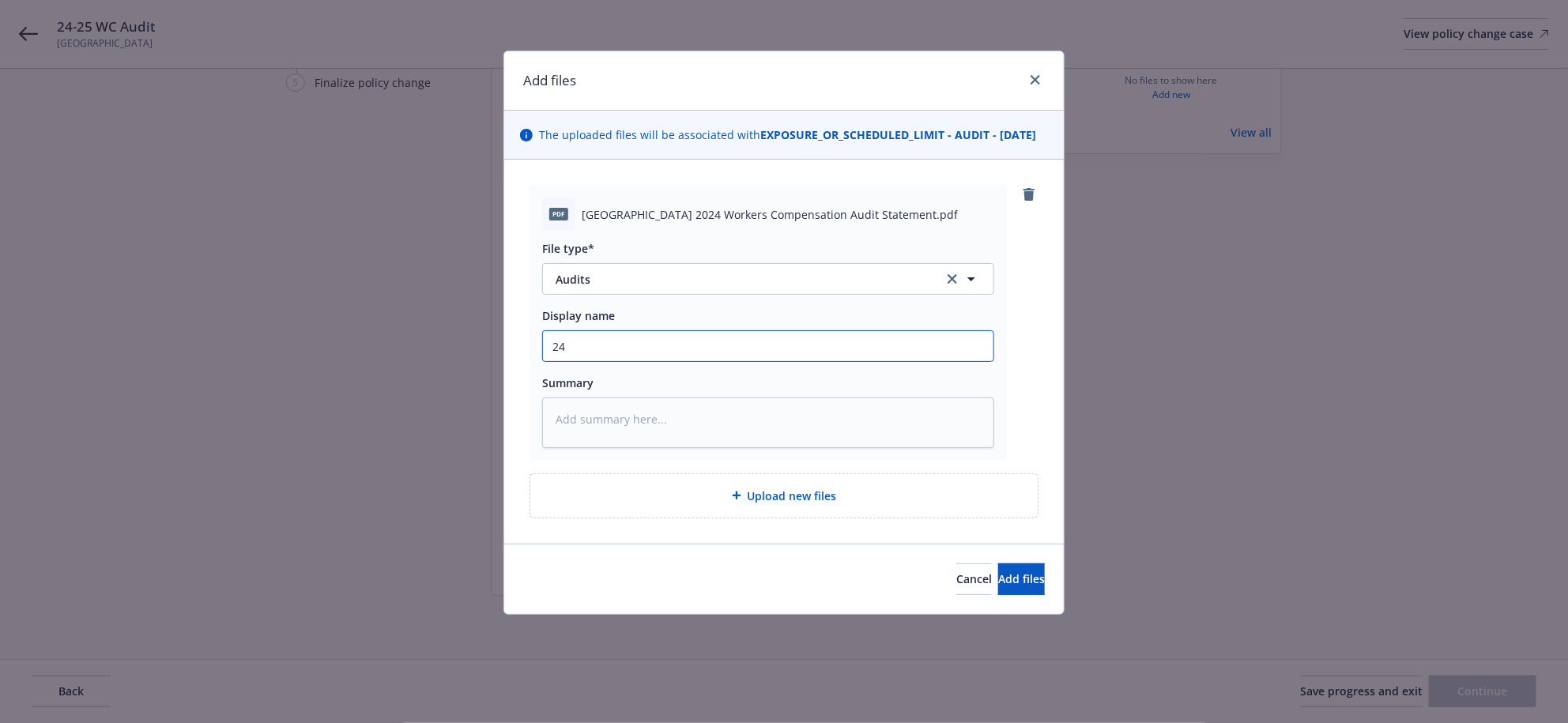
type textarea "x"
type input "24-"
type textarea "x"
type input "24-2"
type textarea "x"
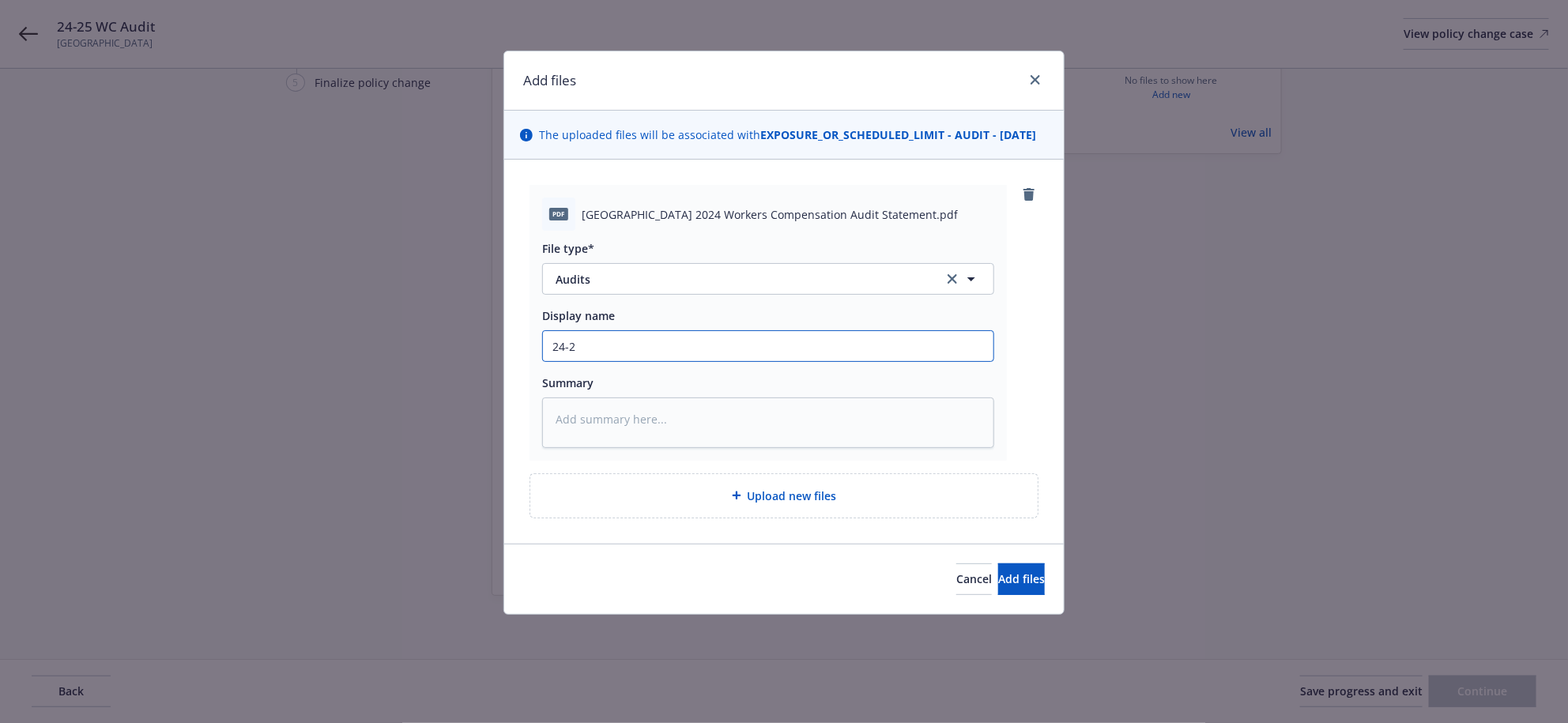
type input "24-25"
type textarea "x"
type input "24-25"
type textarea "x"
type input "24-25 W"
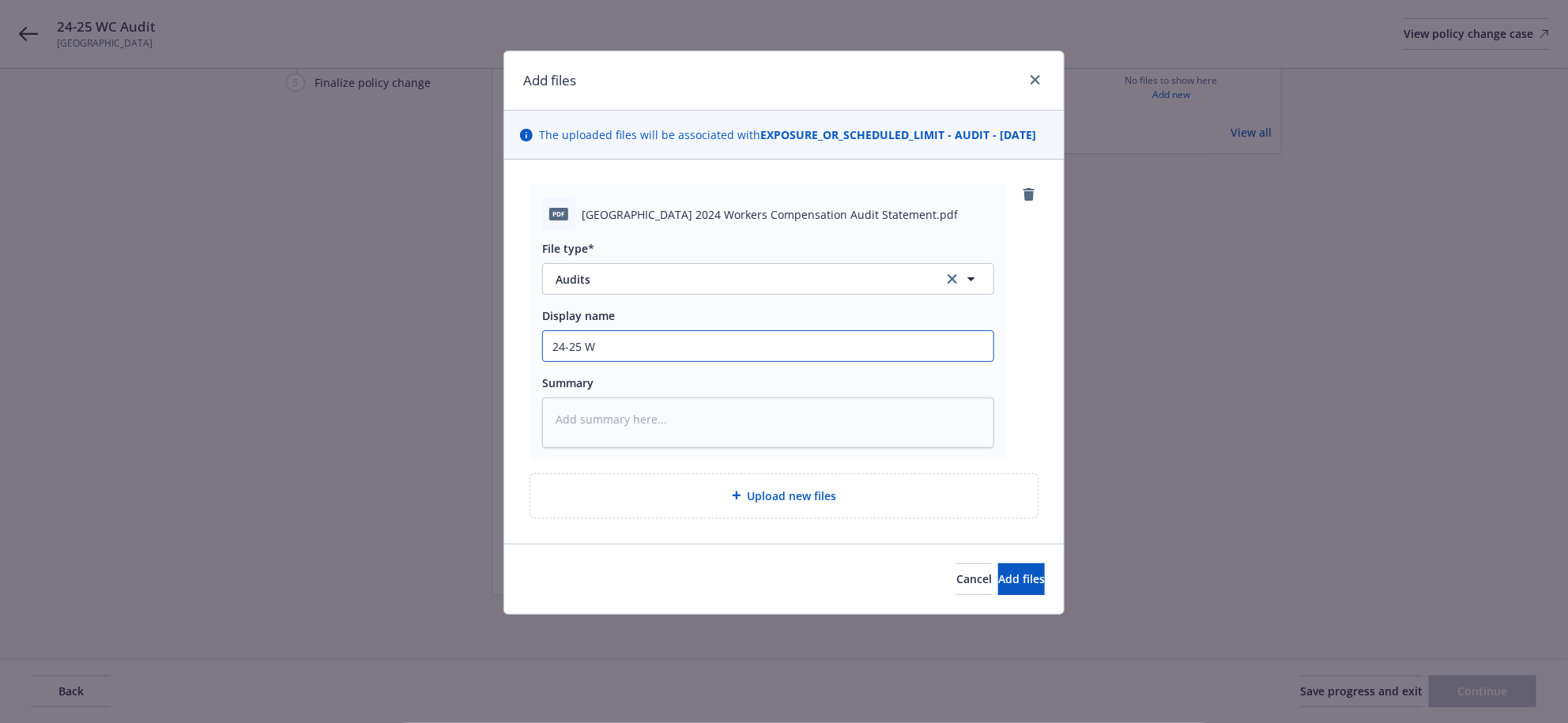
type textarea "x"
type input "24-25 WC Audit Statement"
click at [998, 595] on button "Add files" at bounding box center [1021, 579] width 47 height 32
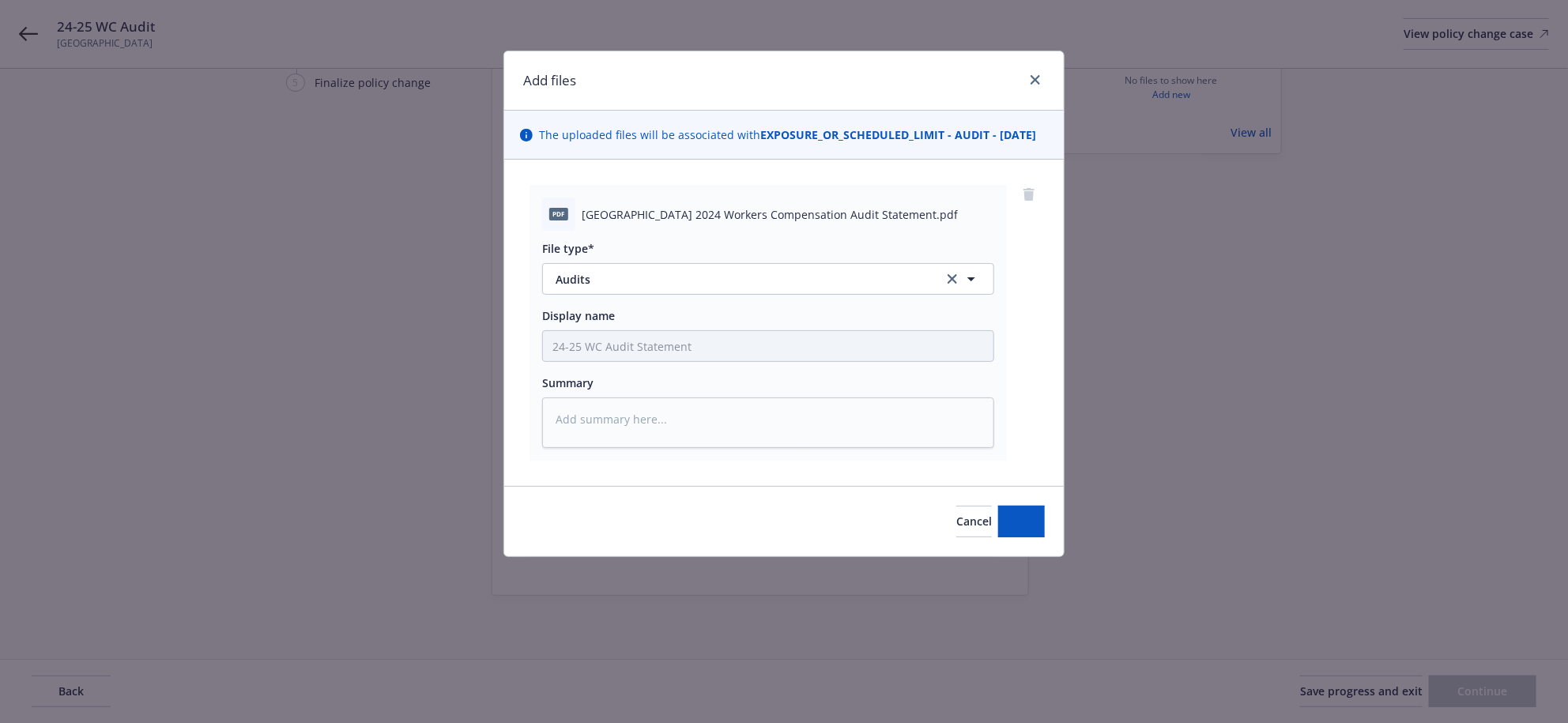
type textarea "x"
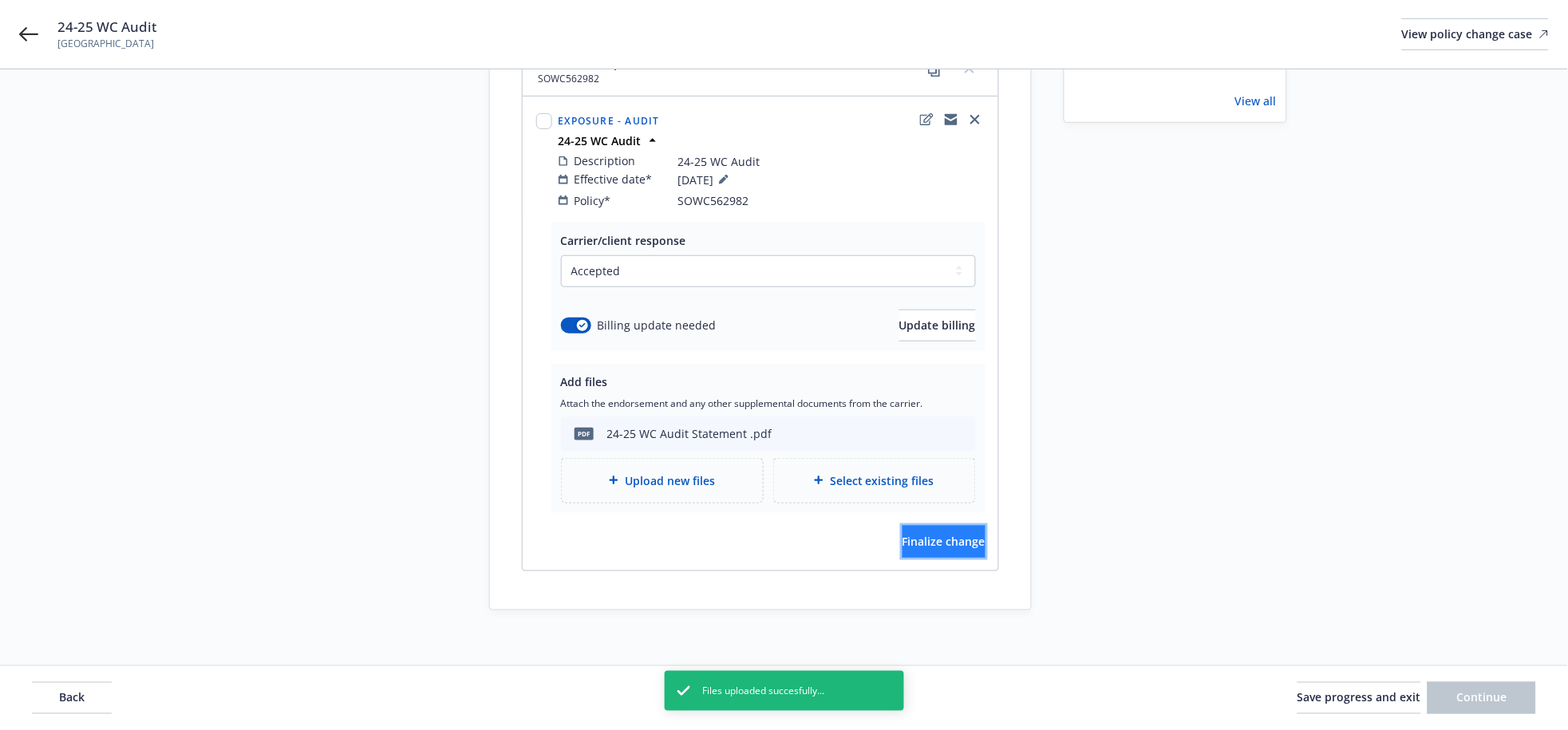
click at [952, 557] on button "Finalize change" at bounding box center [943, 541] width 83 height 32
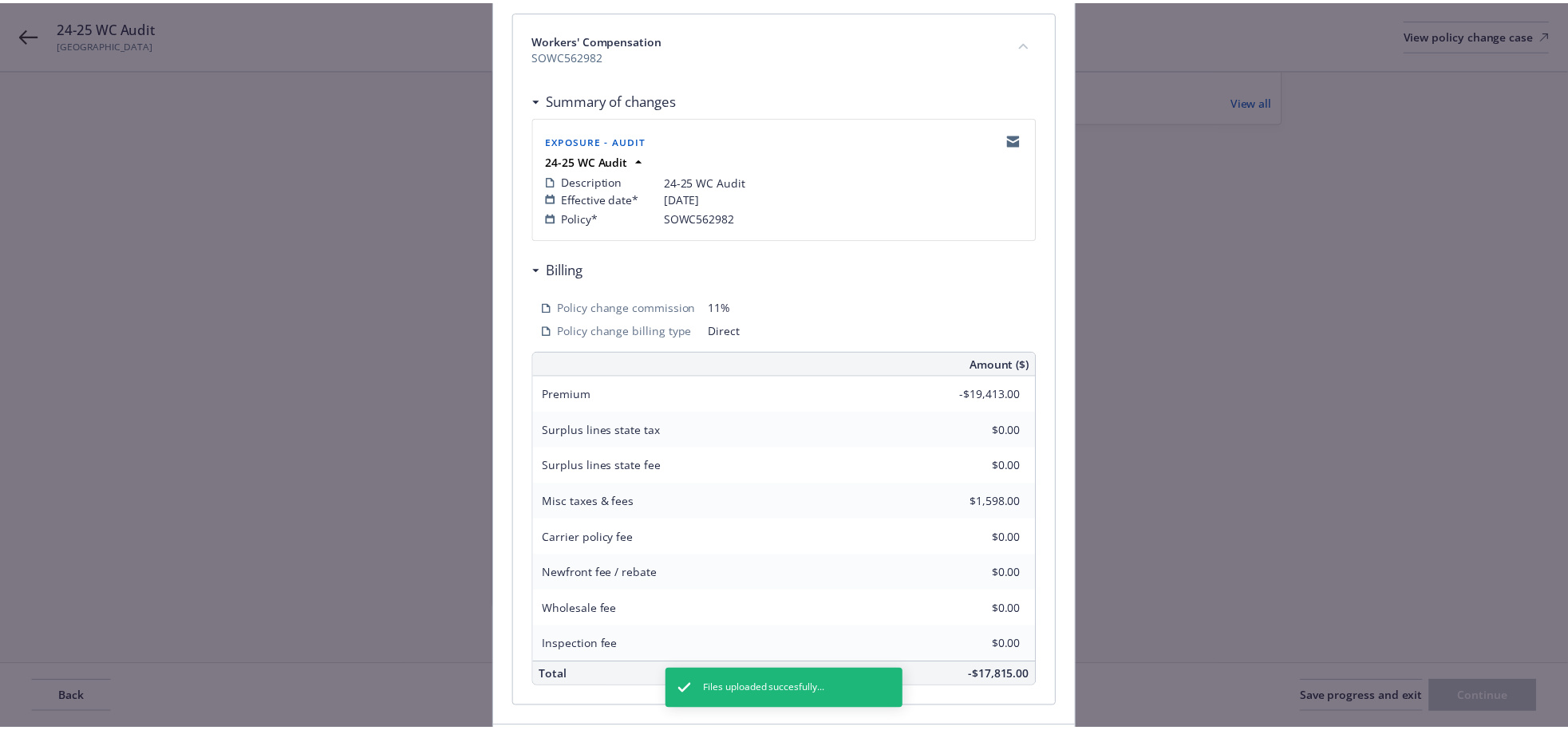
scroll to position [456, 0]
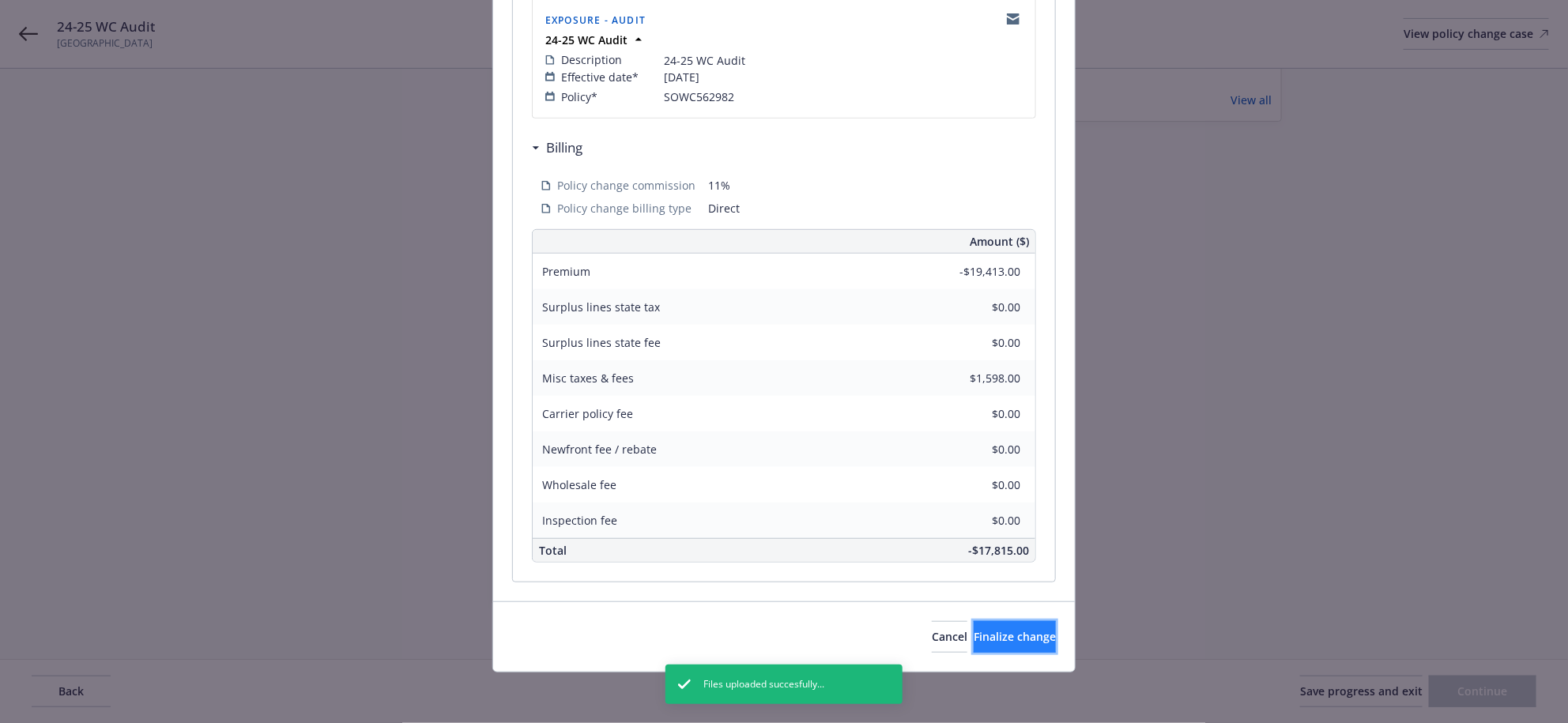
click at [999, 622] on button "Finalize change" at bounding box center [1014, 637] width 82 height 32
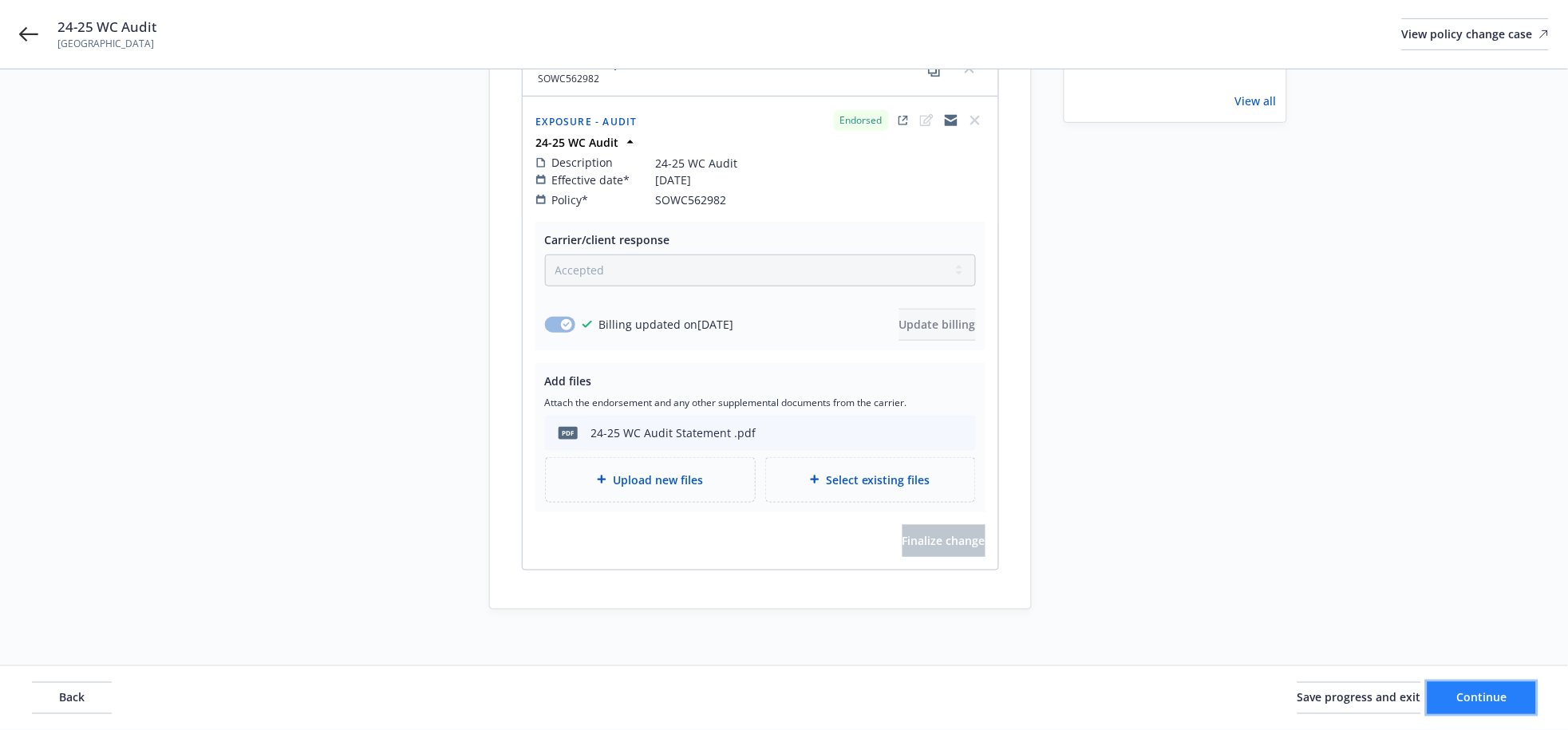
click at [1467, 694] on span "Continue" at bounding box center [1482, 697] width 51 height 15
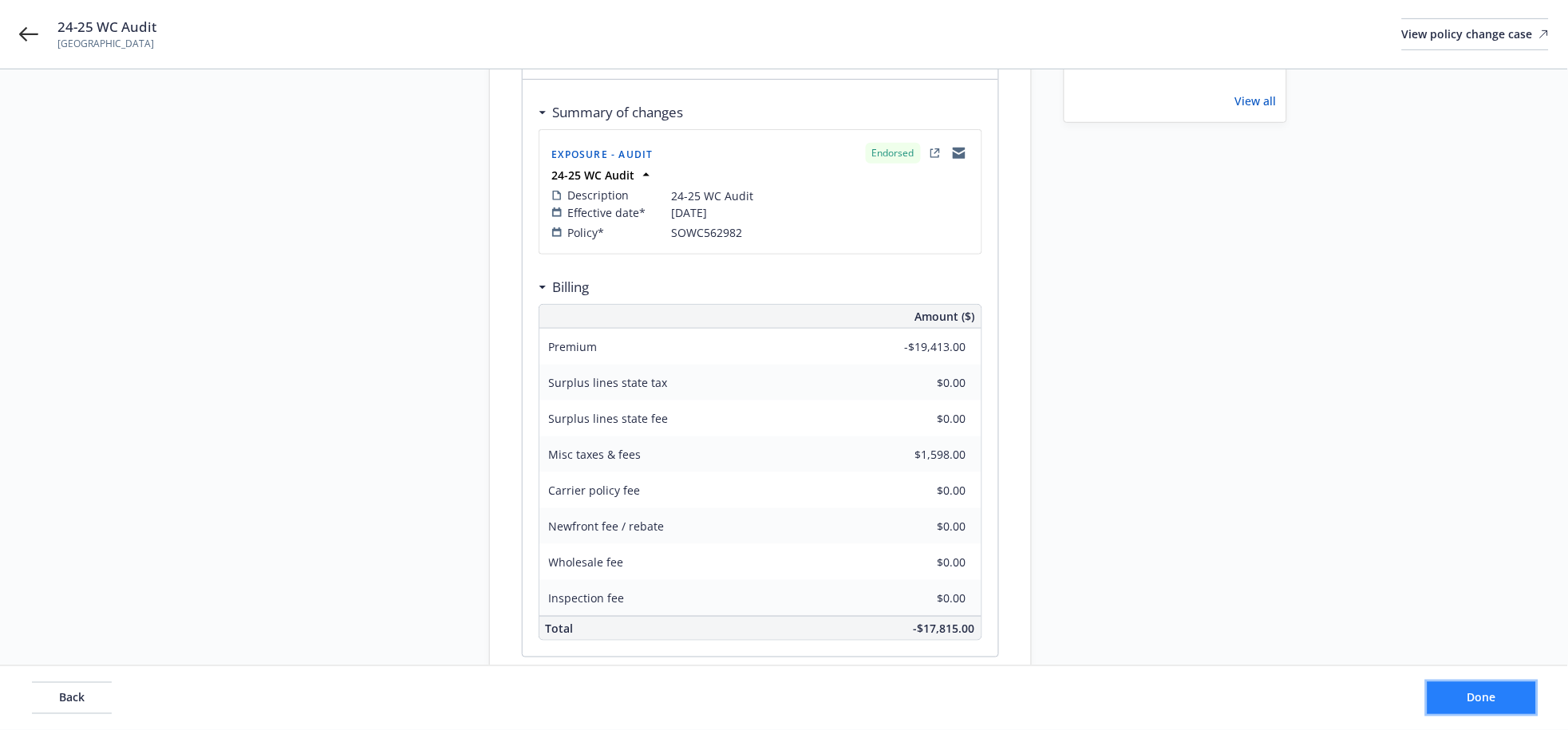
click at [1467, 690] on span "Done" at bounding box center [1481, 697] width 29 height 15
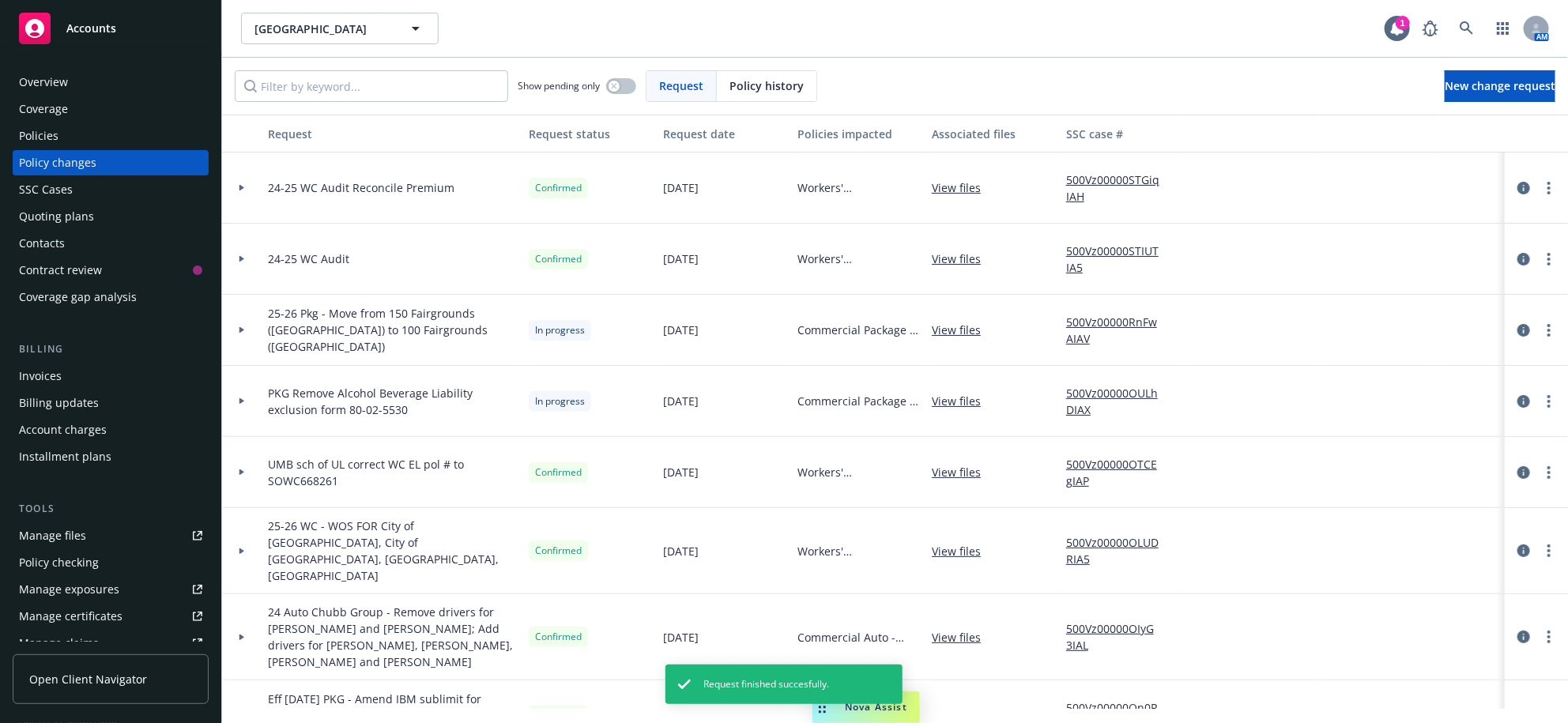
click at [244, 190] on icon at bounding box center [241, 188] width 6 height 5
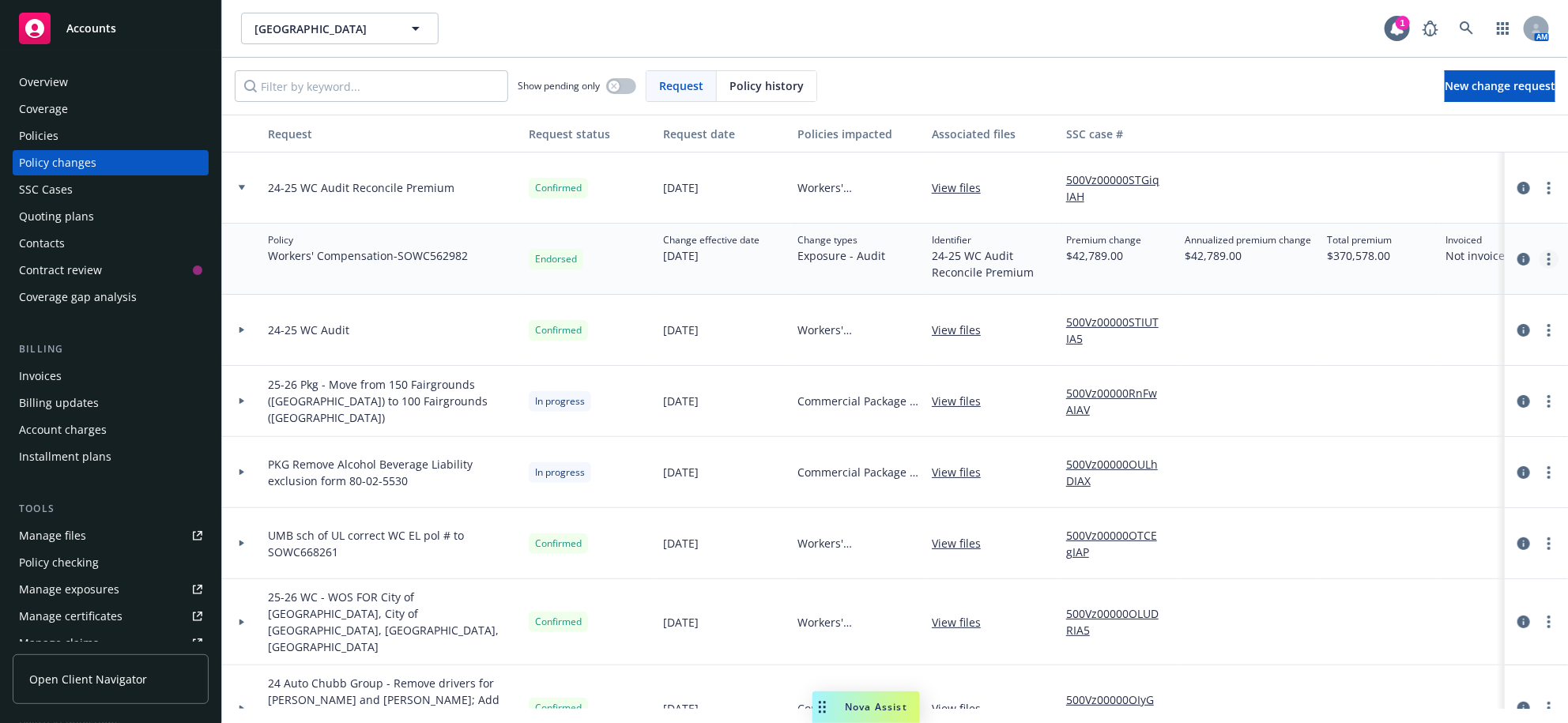
click at [1539, 269] on link "more" at bounding box center [1549, 259] width 19 height 19
click at [1359, 311] on link "Copy logging email" at bounding box center [1407, 315] width 271 height 32
click at [100, 149] on div "Policies" at bounding box center [111, 135] width 183 height 25
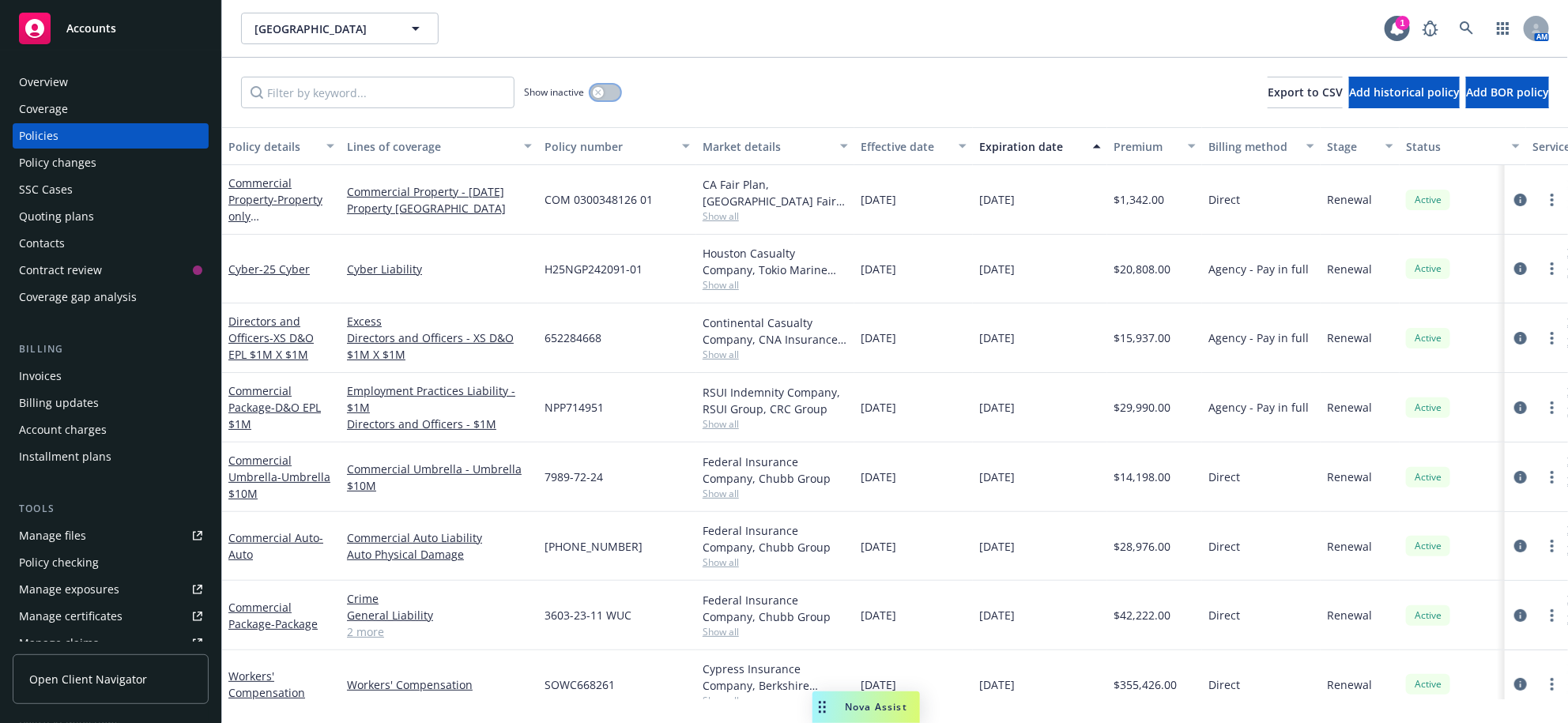
click at [620, 100] on button "button" at bounding box center [605, 93] width 30 height 16
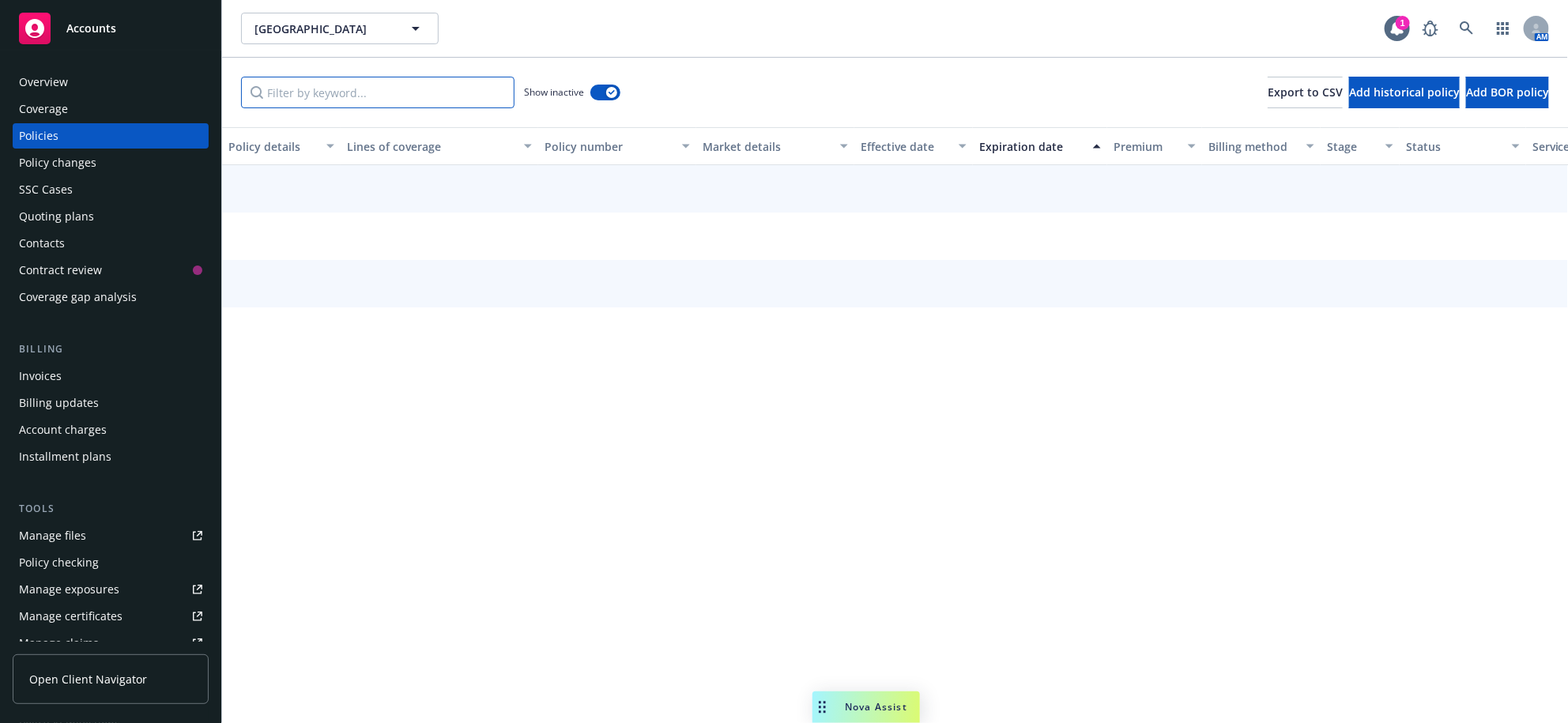
click at [428, 108] on input "Filter by keyword..." at bounding box center [378, 93] width 273 height 32
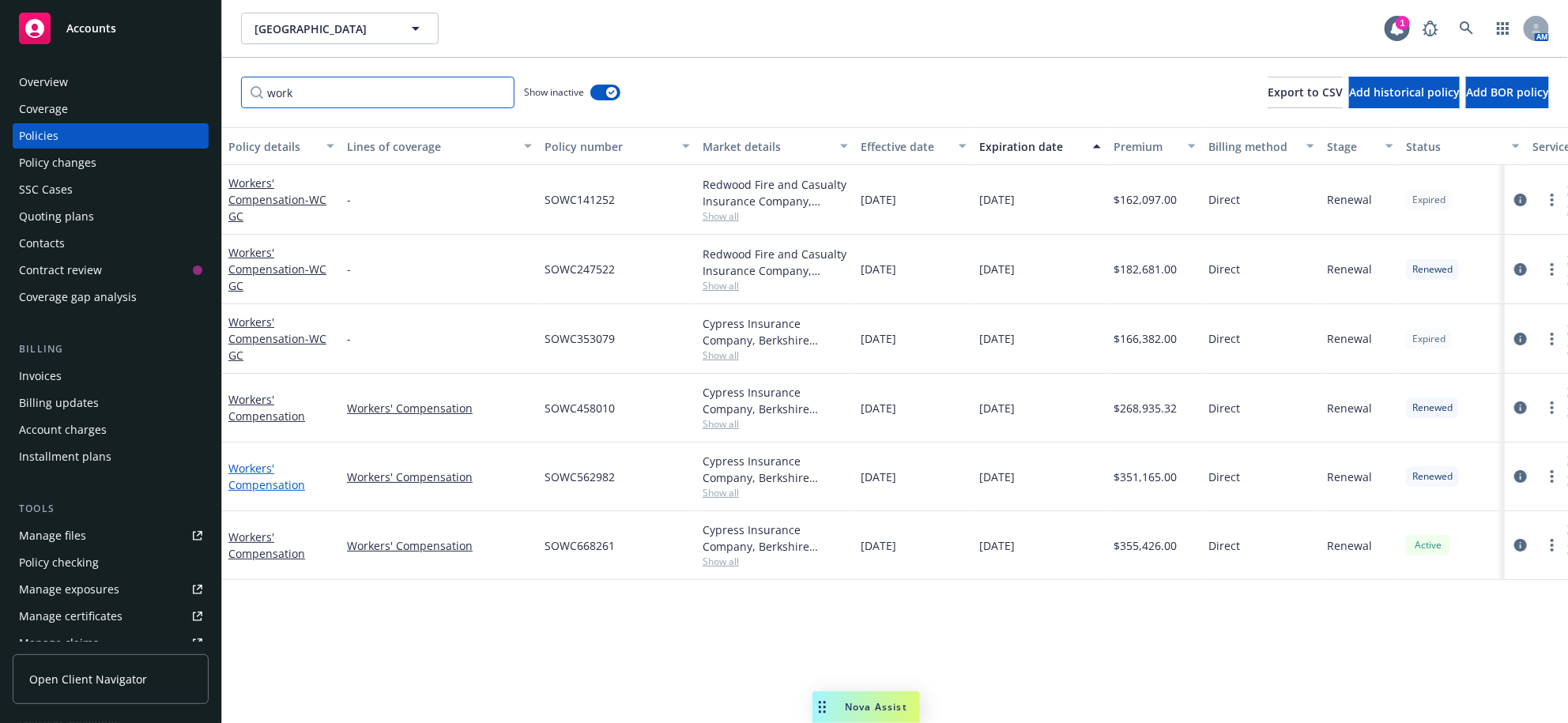
type input "work"
click at [287, 492] on link "Workers' Compensation" at bounding box center [267, 476] width 77 height 32
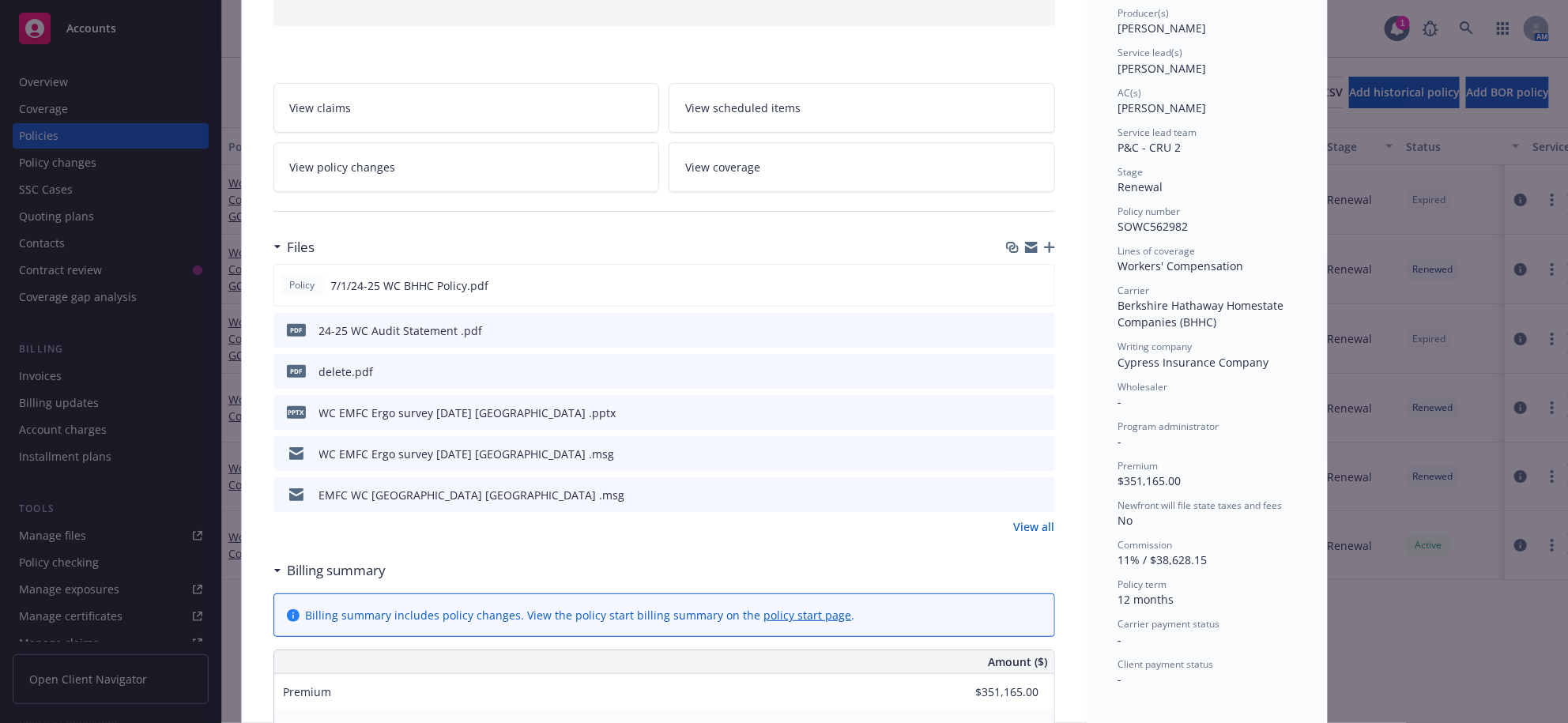
scroll to position [441, 0]
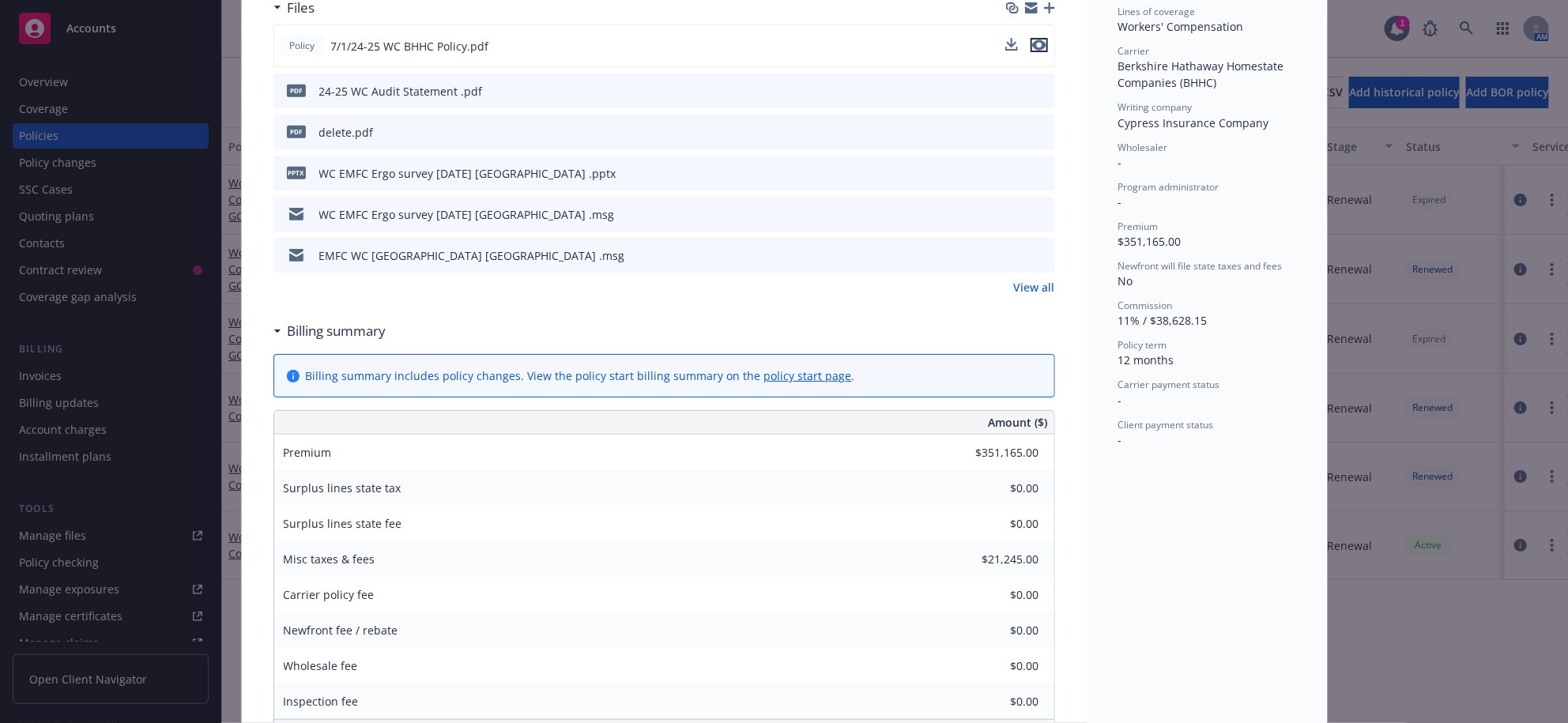
click at [1033, 50] on icon "preview file" at bounding box center [1039, 45] width 14 height 11
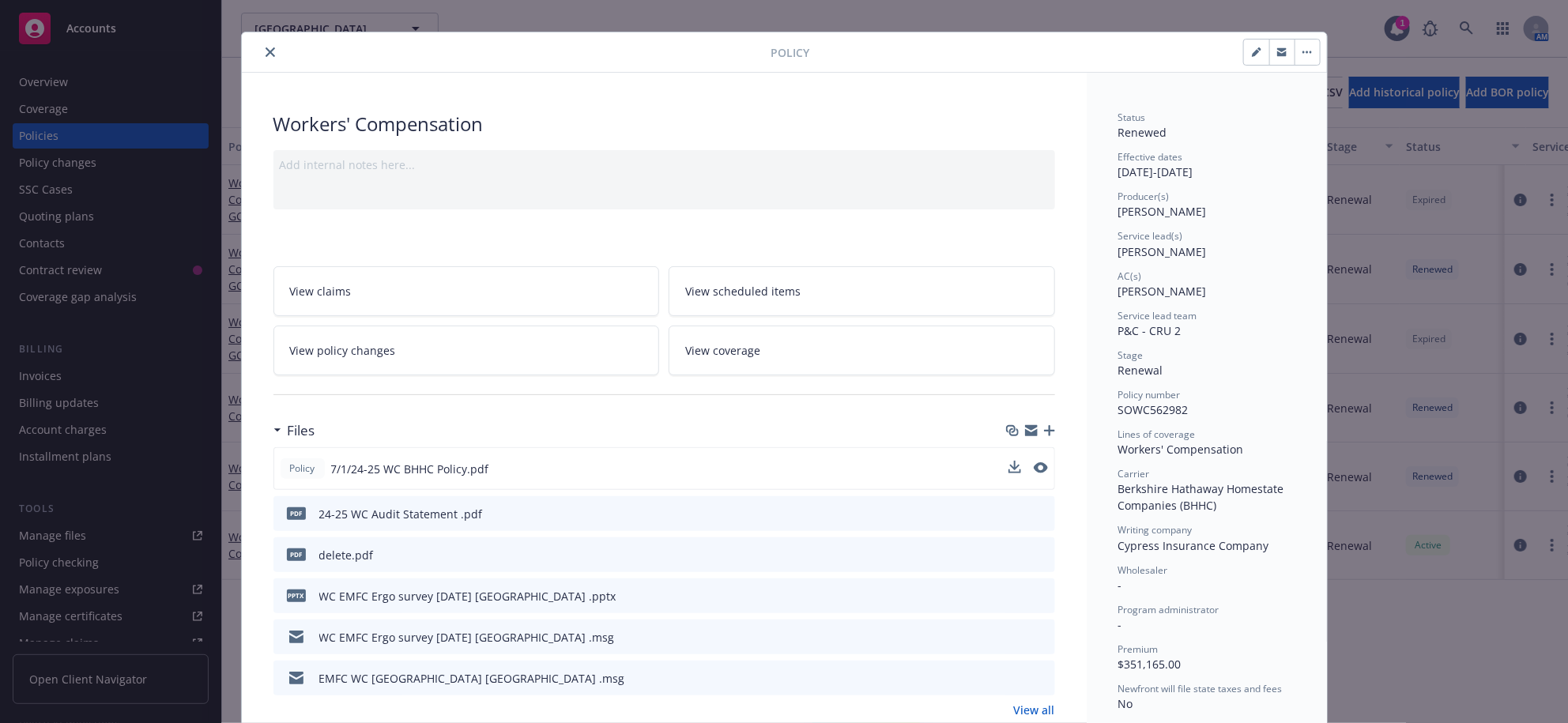
scroll to position [0, 0]
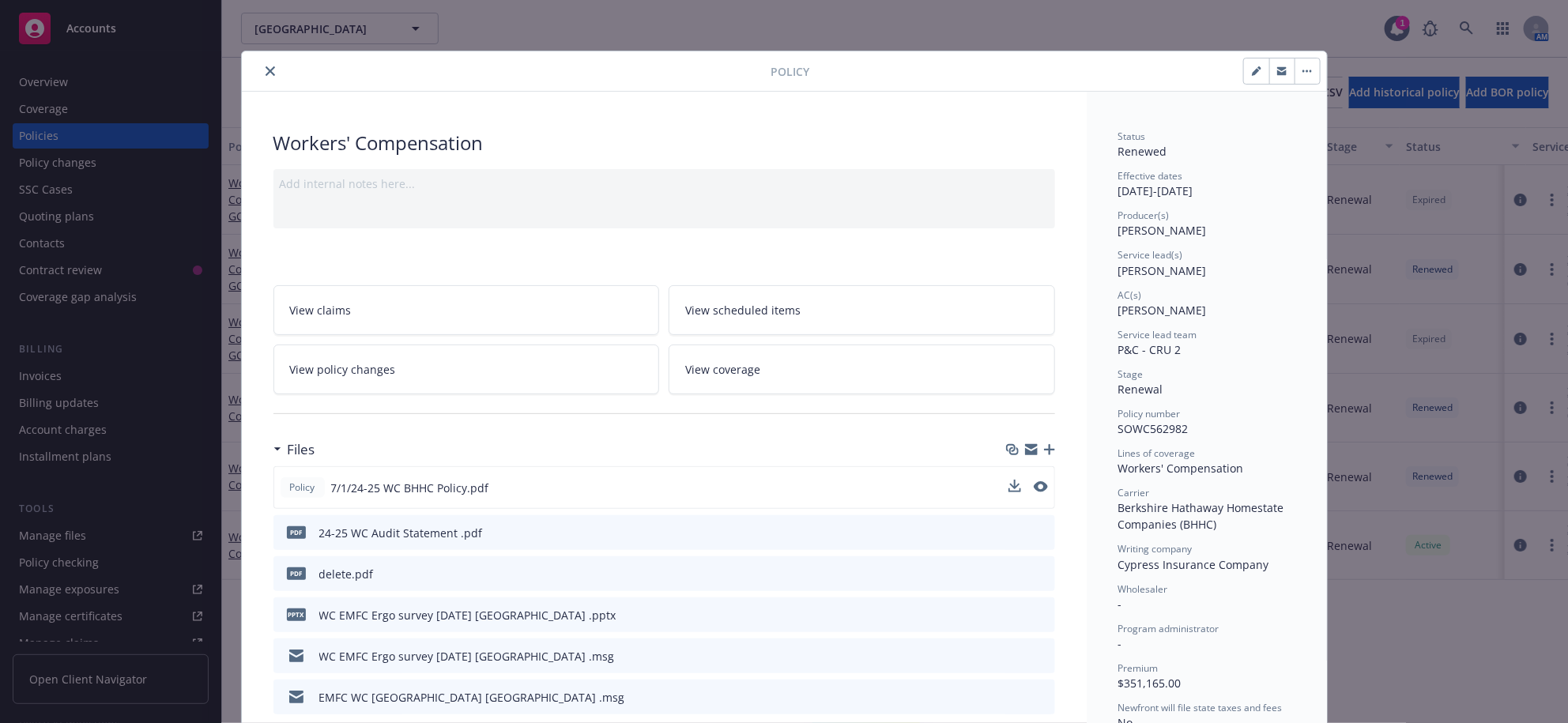
click at [430, 394] on link "View policy changes" at bounding box center [466, 369] width 387 height 50
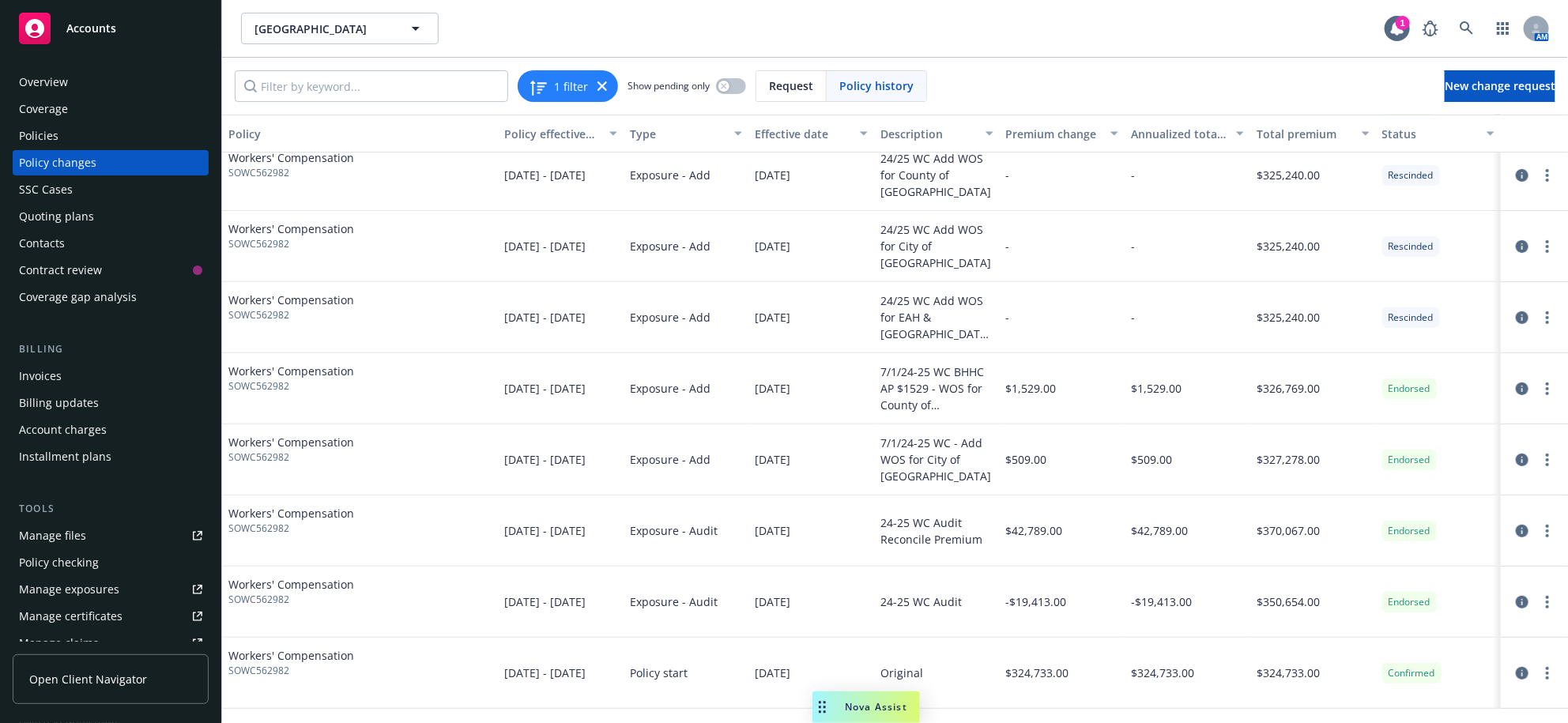
scroll to position [251, 0]
click at [1516, 608] on icon "circleInformation" at bounding box center [1522, 602] width 13 height 13
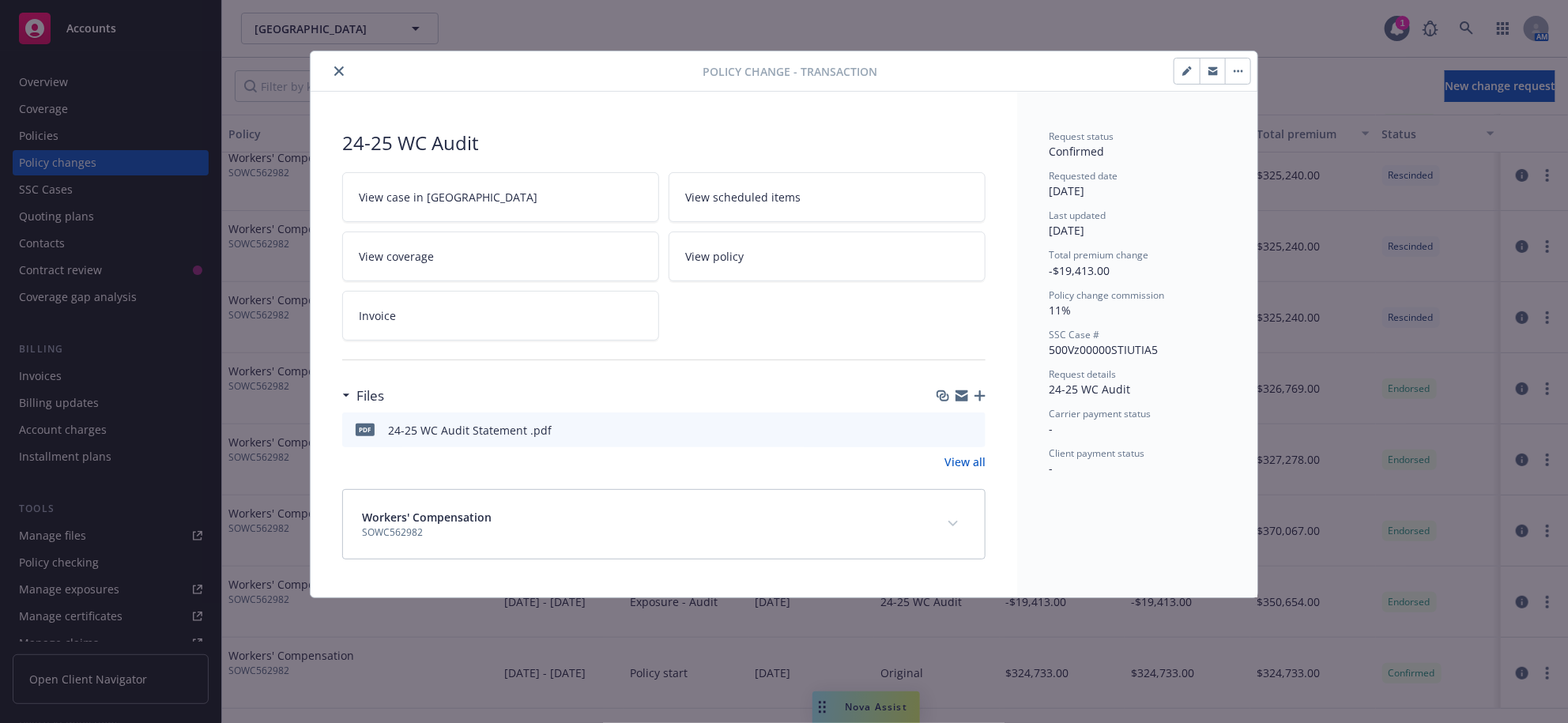
click at [480, 213] on link "View case in [GEOGRAPHIC_DATA]" at bounding box center [500, 197] width 317 height 50
